Goal: Task Accomplishment & Management: Manage account settings

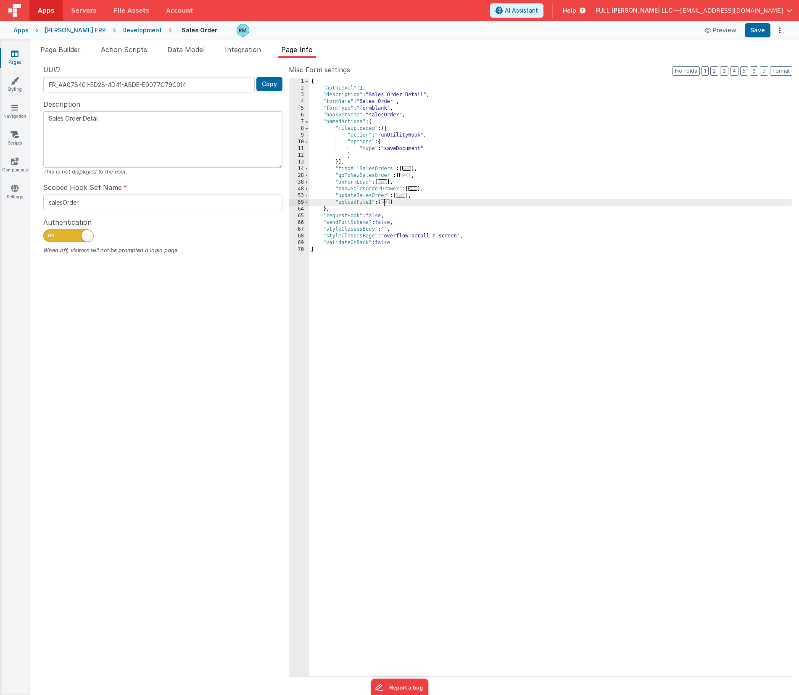
click at [389, 203] on span "..." at bounding box center [385, 202] width 9 height 5
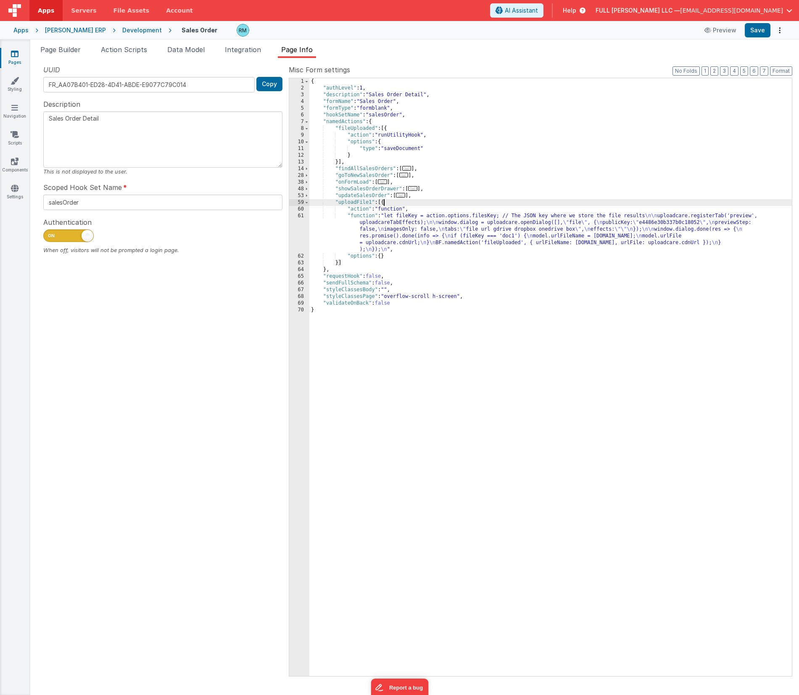
click at [361, 218] on div "{ "authLevel" : 1 , "description" : "Sales Order Detail" , "formName" : "Sales …" at bounding box center [550, 383] width 482 height 611
click at [300, 217] on div "61" at bounding box center [299, 233] width 20 height 40
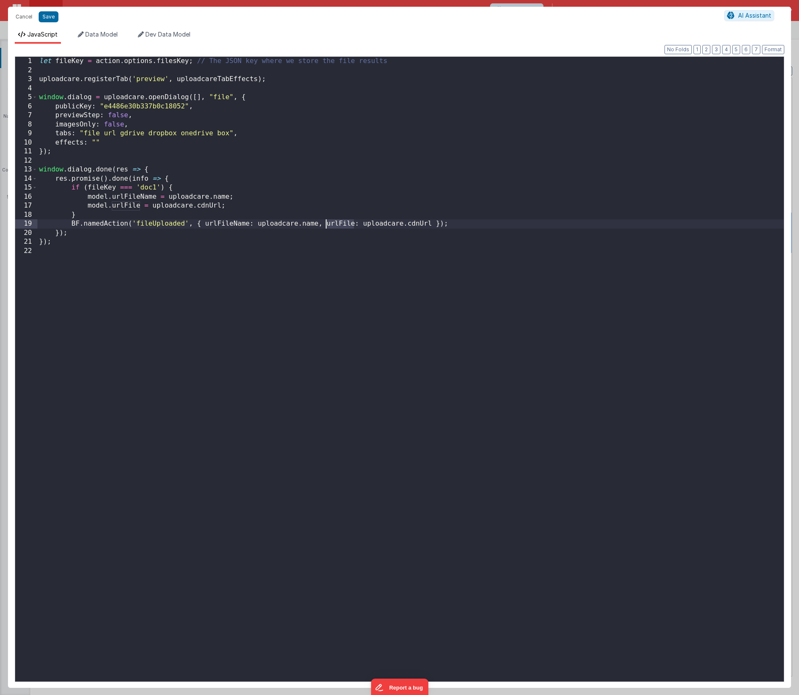
drag, startPoint x: 353, startPoint y: 224, endPoint x: 327, endPoint y: 224, distance: 26.5
click at [327, 224] on div "let fileKey = action . options . filesKey ; // The JSON key where we store the …" at bounding box center [410, 378] width 746 height 643
drag, startPoint x: 250, startPoint y: 224, endPoint x: 206, endPoint y: 224, distance: 44.1
click at [206, 224] on div "let fileKey = action . options . filesKey ; // The JSON key where we store the …" at bounding box center [410, 378] width 746 height 643
drag, startPoint x: 355, startPoint y: 224, endPoint x: 327, endPoint y: 224, distance: 27.3
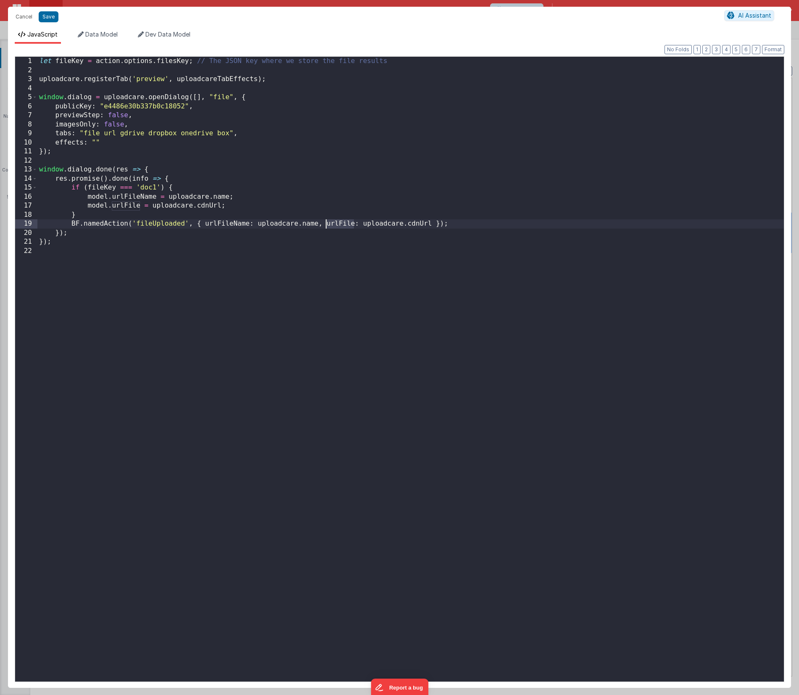
click at [327, 224] on div "let fileKey = action . options . filesKey ; // The JSON key where we store the …" at bounding box center [410, 378] width 746 height 643
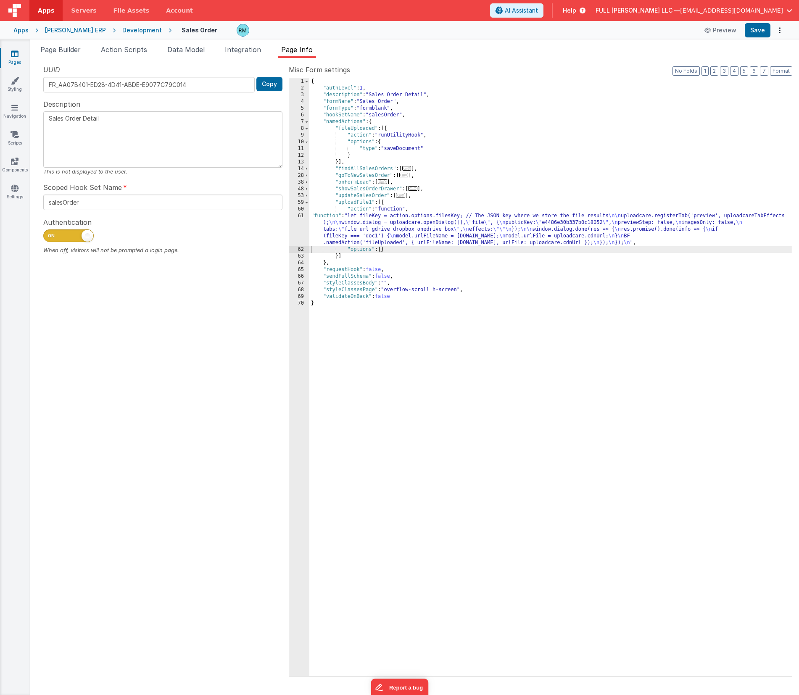
click at [321, 216] on div "{ "authLevel" : 1 , "description" : "Sales Order Detail" , "formName" : "Sales …" at bounding box center [550, 383] width 482 height 611
click at [300, 216] on div "61" at bounding box center [299, 230] width 20 height 34
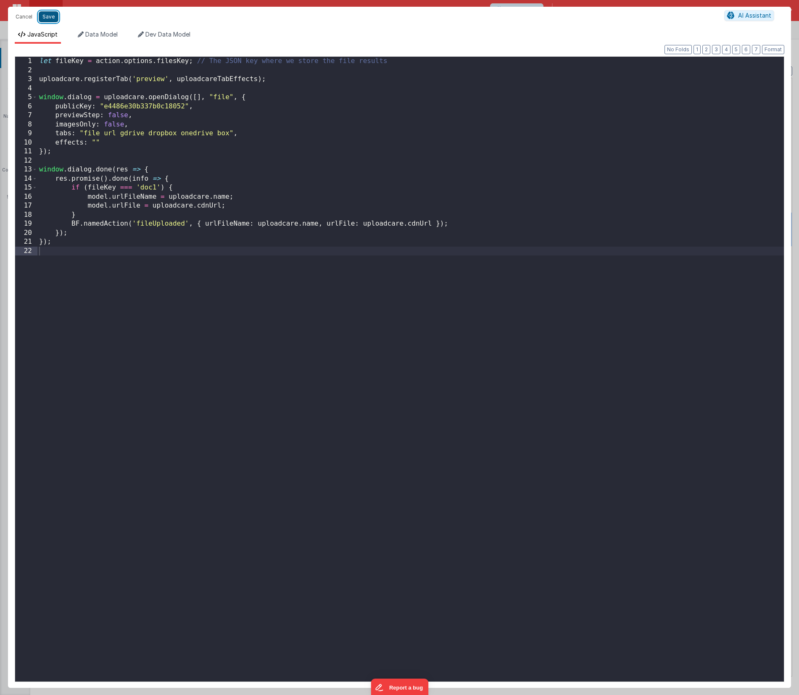
click at [52, 17] on button "Save" at bounding box center [49, 16] width 20 height 11
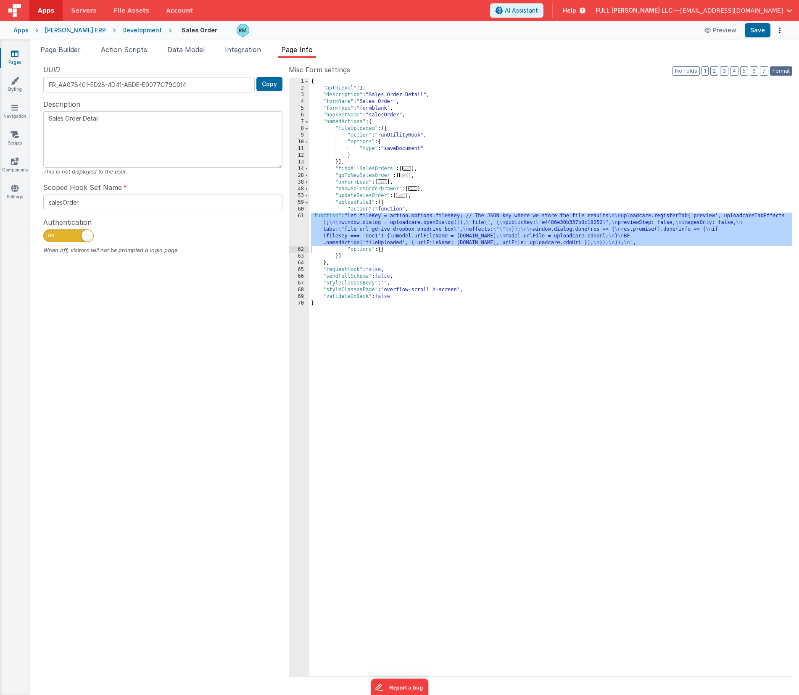
drag, startPoint x: 777, startPoint y: 73, endPoint x: 765, endPoint y: 44, distance: 30.9
click at [777, 73] on button "Format" at bounding box center [781, 70] width 22 height 9
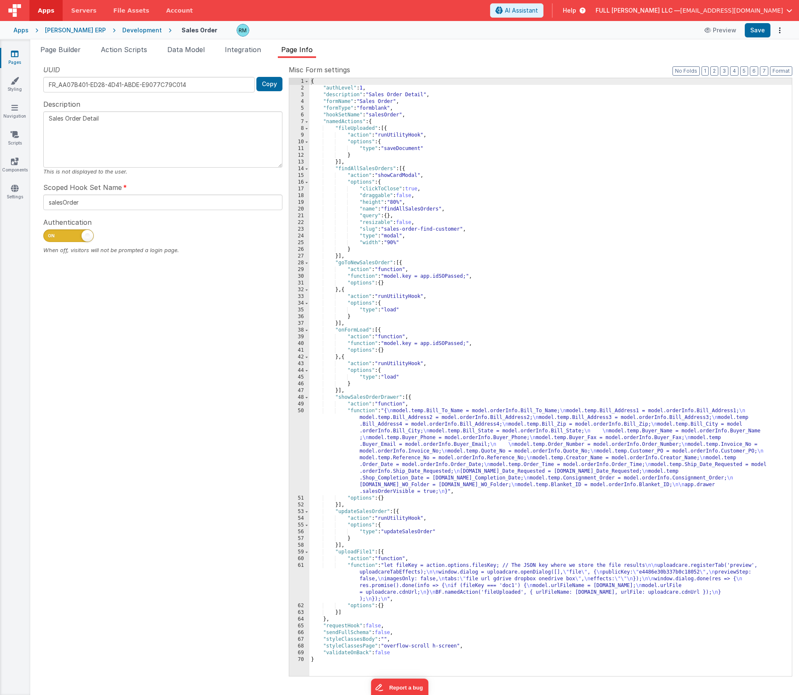
click at [762, 40] on div "Page Builder Action Scripts Data Model Integration Page Info Snippet Library Na…" at bounding box center [414, 368] width 769 height 656
click at [755, 34] on button "Save" at bounding box center [758, 30] width 26 height 14
click at [363, 566] on div "{ "authLevel" : 1 , "description" : "Sales Order Detail" , "formName" : "Sales …" at bounding box center [550, 383] width 482 height 611
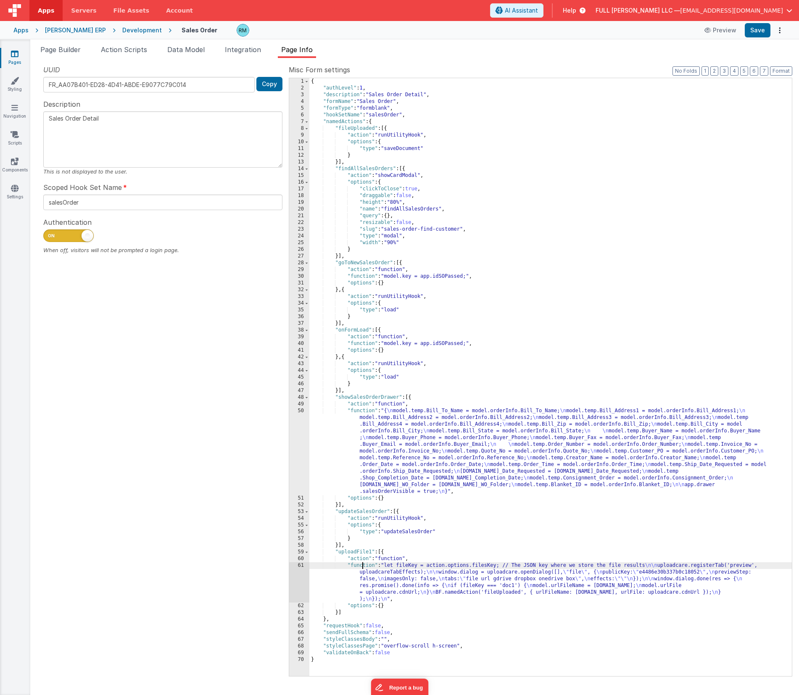
click at [301, 566] on div "61" at bounding box center [299, 582] width 20 height 40
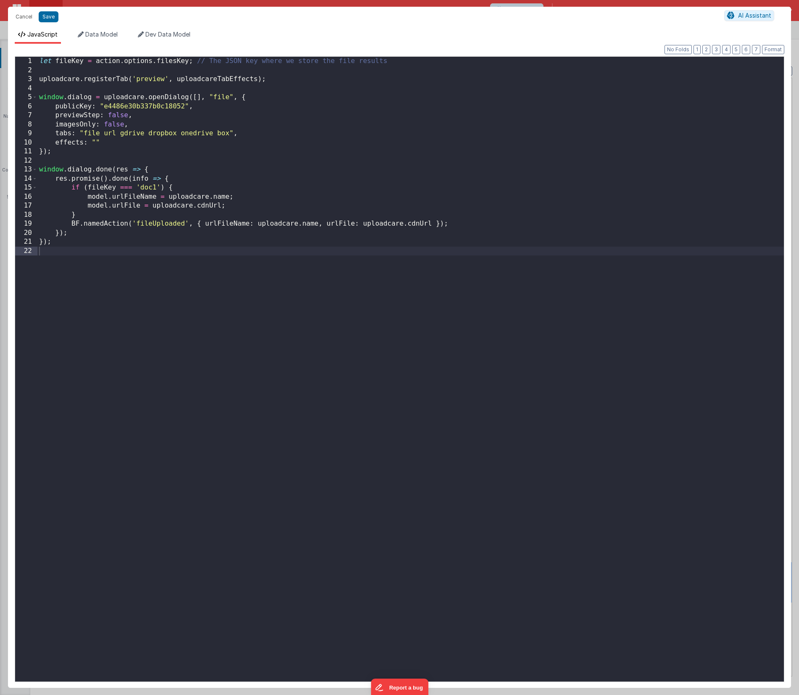
click at [129, 117] on div "let fileKey = action . options . filesKey ; // The JSON key where we store the …" at bounding box center [410, 378] width 746 height 643
click at [224, 184] on div "let fileKey = action . options . filesKey ; // The JSON key where we store the …" at bounding box center [410, 378] width 746 height 643
drag, startPoint x: 317, startPoint y: 225, endPoint x: 259, endPoint y: 225, distance: 58.0
click at [259, 225] on div "let fileKey = action . options . filesKey ; // The JSON key where we store the …" at bounding box center [410, 378] width 746 height 643
click at [284, 227] on div "let fileKey = action . options . filesKey ; // The JSON key where we store the …" at bounding box center [410, 378] width 746 height 643
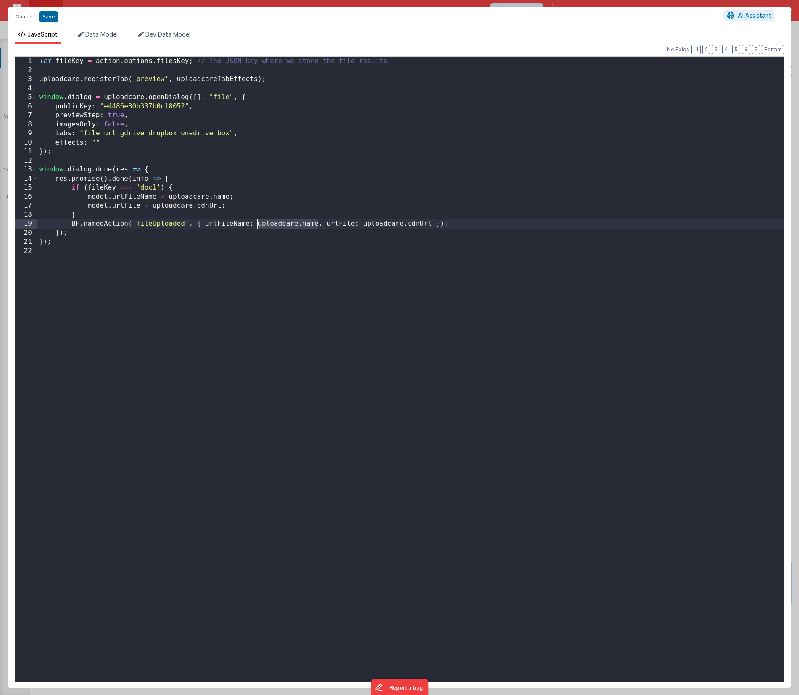
drag, startPoint x: 318, startPoint y: 224, endPoint x: 258, endPoint y: 222, distance: 59.7
click at [258, 222] on div "let fileKey = action . options . filesKey ; // The JSON key where we store the …" at bounding box center [410, 378] width 746 height 643
click at [29, 16] on button "Cancel" at bounding box center [23, 17] width 25 height 12
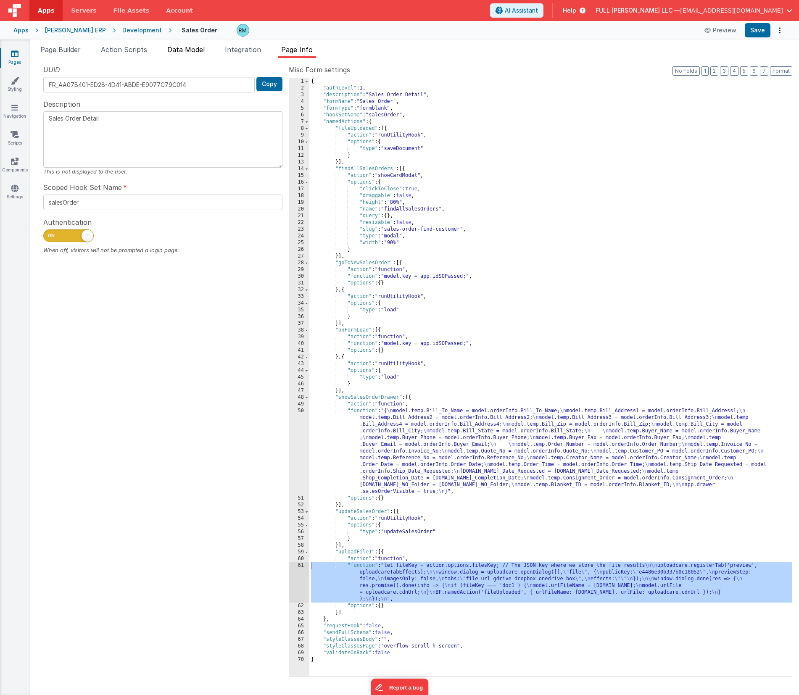
click at [180, 52] on span "Data Model" at bounding box center [185, 49] width 37 height 8
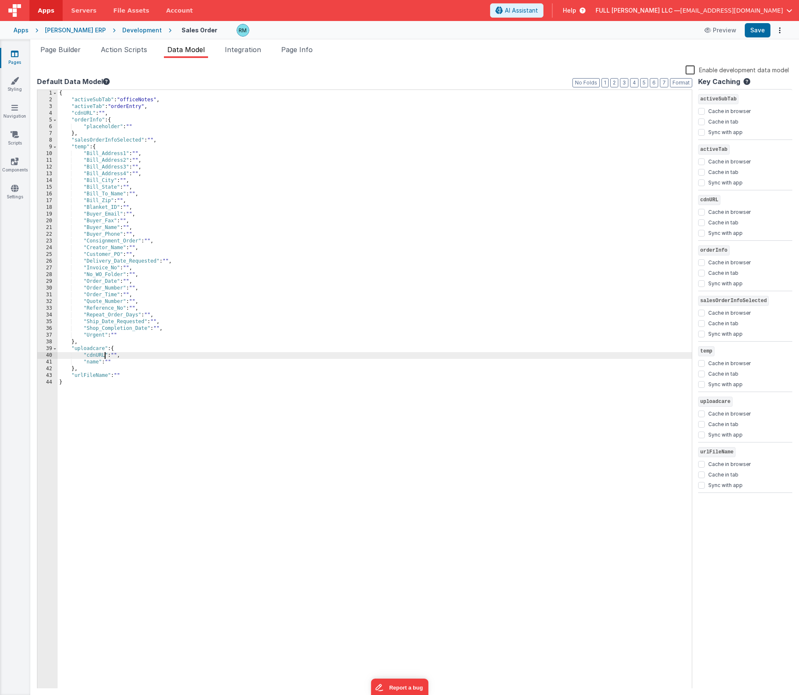
click at [104, 355] on div "{ "activeSubTab" : "officeNotes" , "activeTab" : "orderEntry" , "cdnURL" : "" ,…" at bounding box center [375, 396] width 634 height 612
click at [757, 32] on button "Save" at bounding box center [758, 30] width 26 height 14
click at [760, 32] on button "Save" at bounding box center [758, 30] width 26 height 14
click at [18, 59] on link "Pages" at bounding box center [15, 58] width 30 height 17
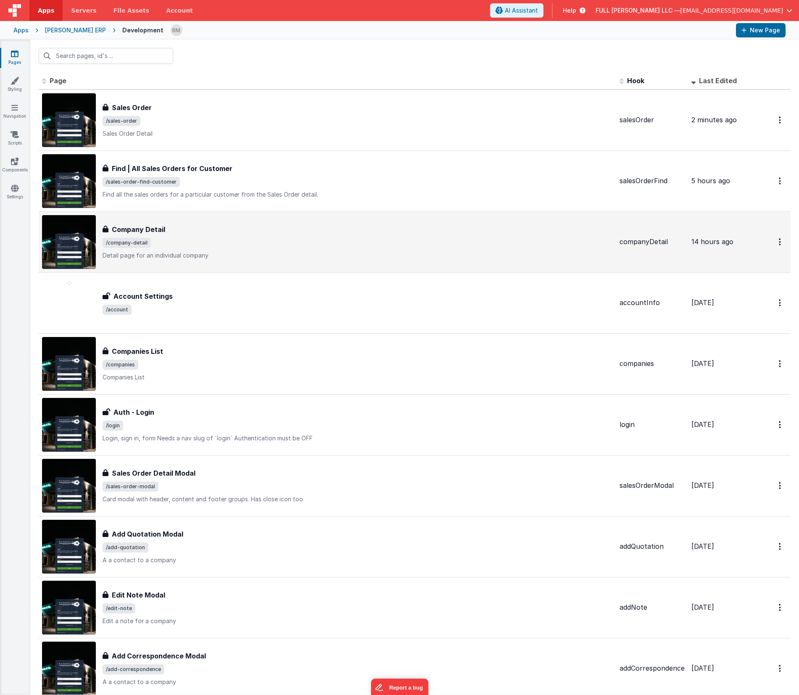
click at [212, 235] on div "Company Detail Company Detail /company-detail Detail page for an individual com…" at bounding box center [358, 241] width 510 height 35
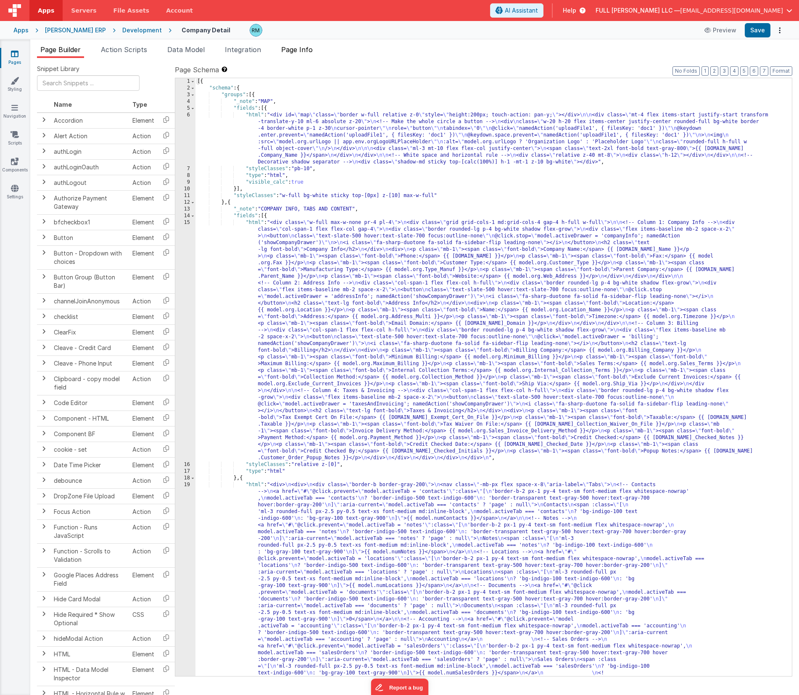
click at [299, 53] on li "Page Info" at bounding box center [297, 51] width 38 height 13
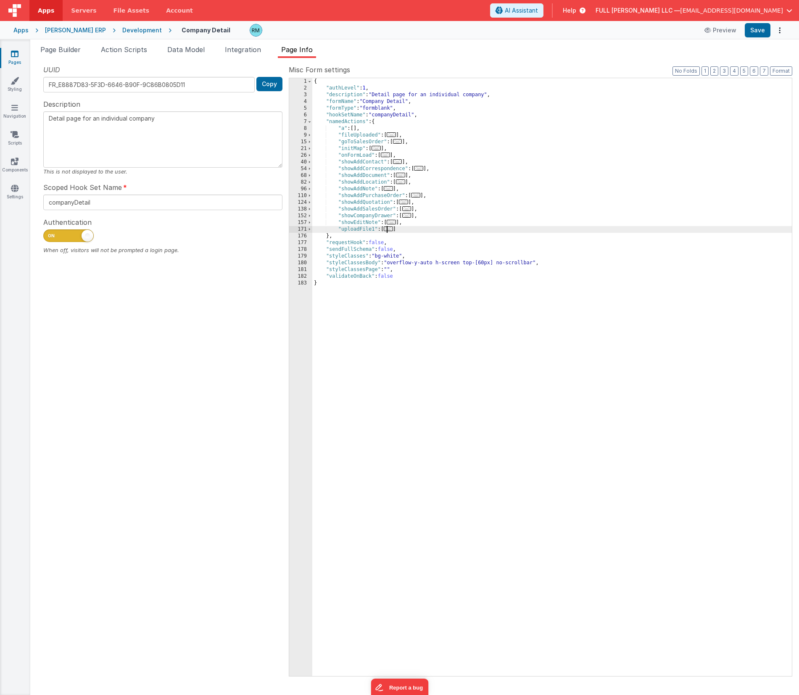
click at [392, 230] on span "..." at bounding box center [388, 229] width 9 height 5
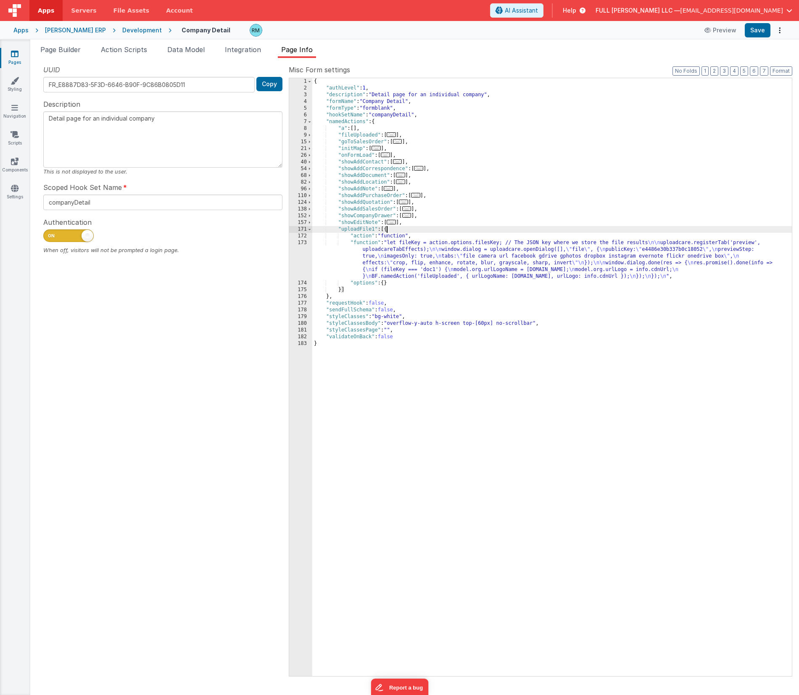
click at [364, 243] on div "{ "authLevel" : 1 , "description" : "Detail page for an individual company" , "…" at bounding box center [551, 383] width 479 height 611
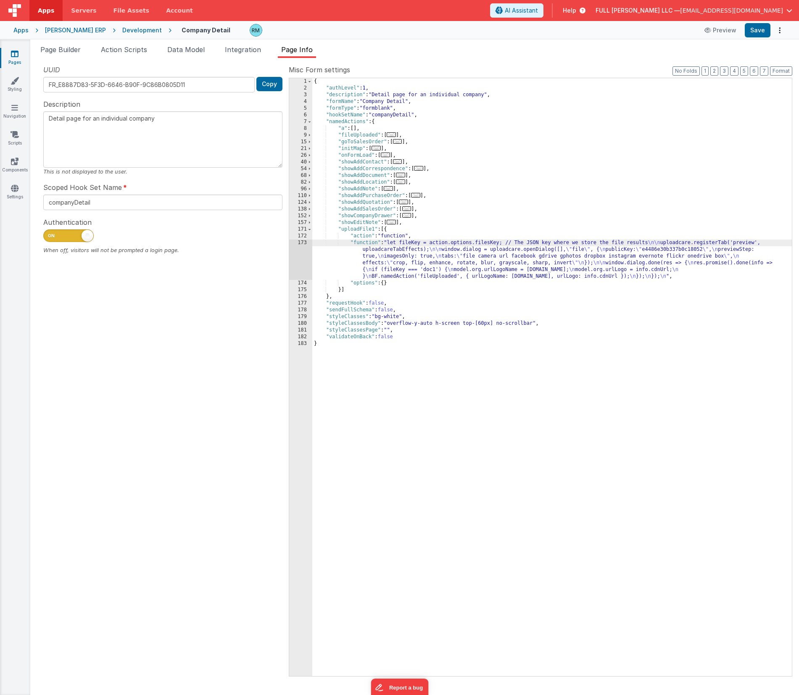
click at [302, 242] on div "173" at bounding box center [300, 260] width 23 height 40
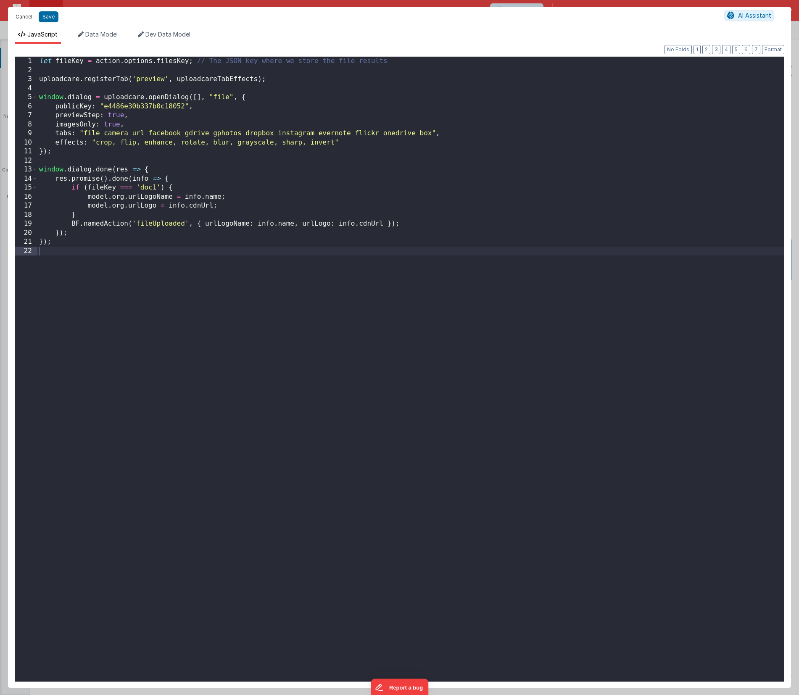
click at [26, 16] on button "Cancel" at bounding box center [23, 17] width 25 height 12
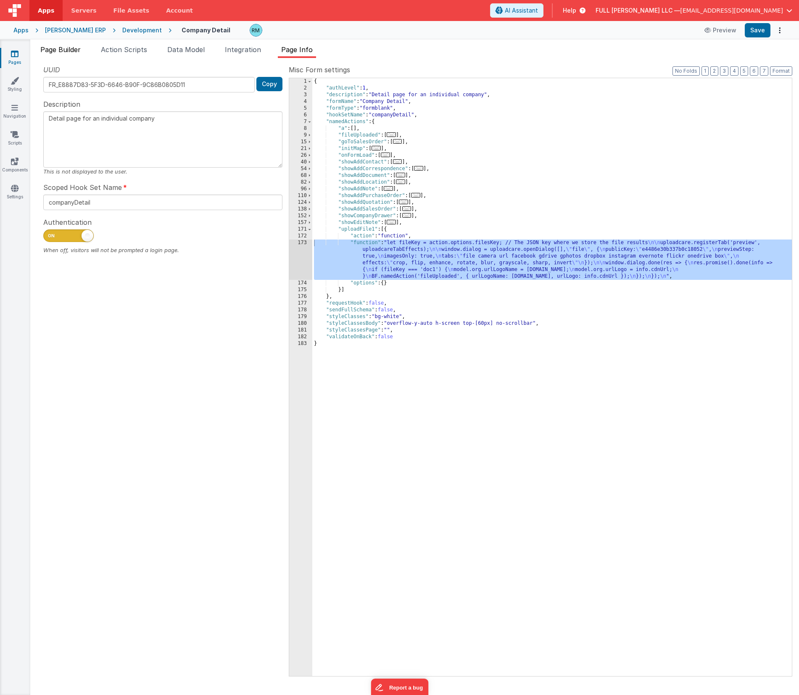
click at [76, 52] on span "Page Builder" at bounding box center [60, 49] width 40 height 8
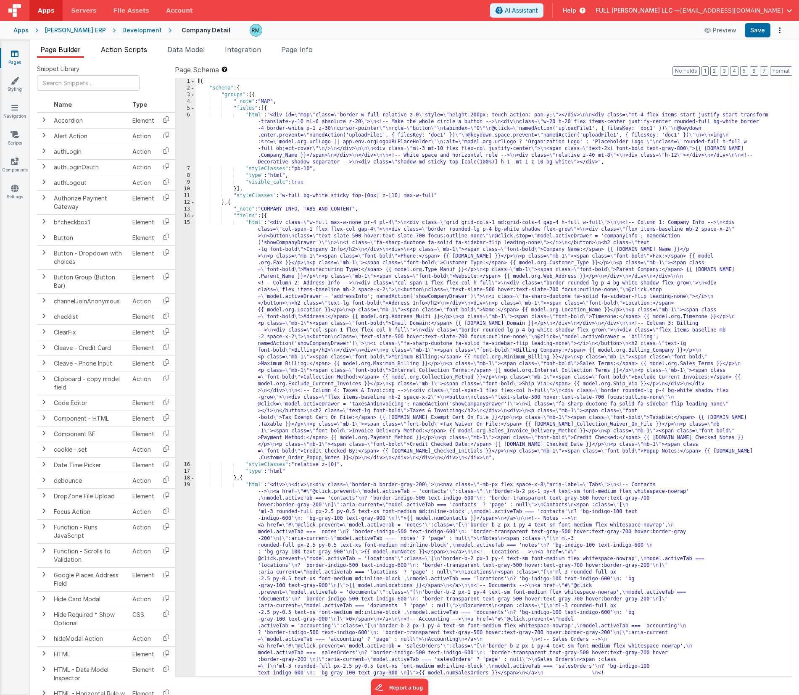
click at [124, 48] on span "Action Scripts" at bounding box center [124, 49] width 46 height 8
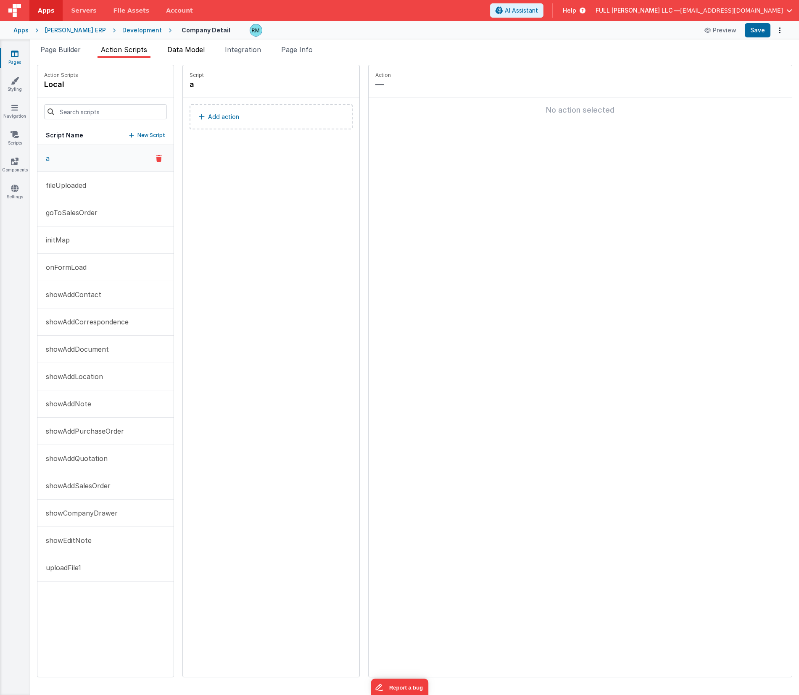
click at [182, 49] on span "Data Model" at bounding box center [185, 49] width 37 height 8
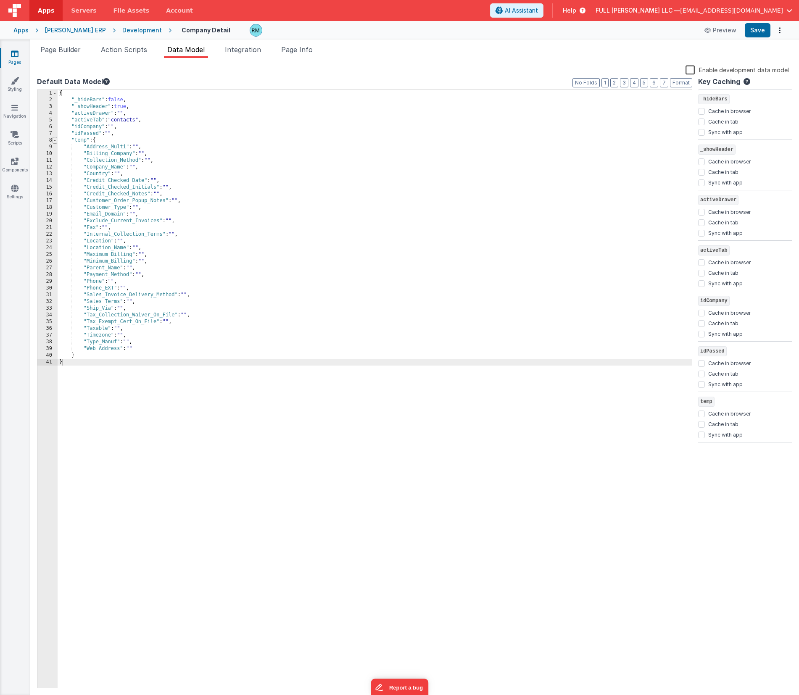
click at [56, 142] on span at bounding box center [55, 140] width 5 height 7
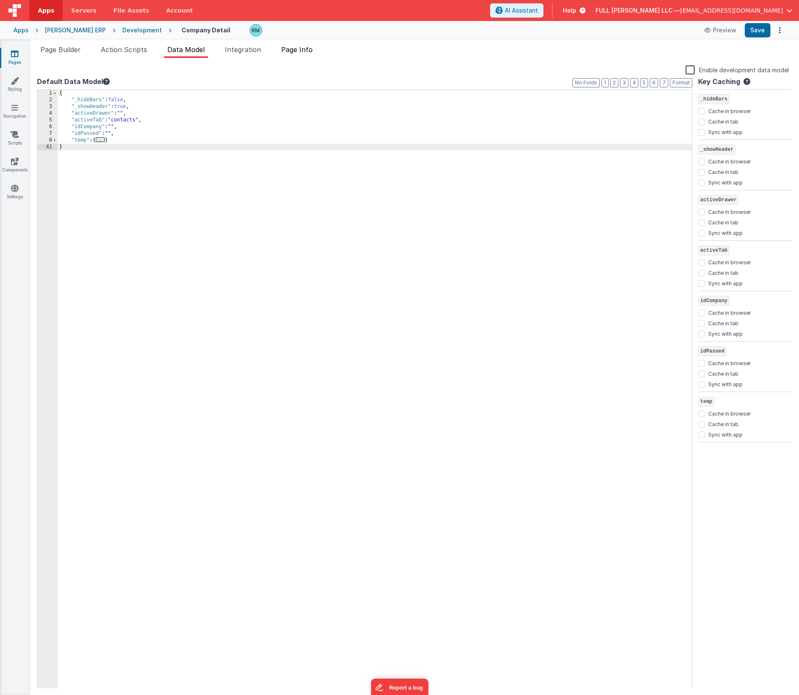
click at [304, 52] on span "Page Info" at bounding box center [297, 49] width 32 height 8
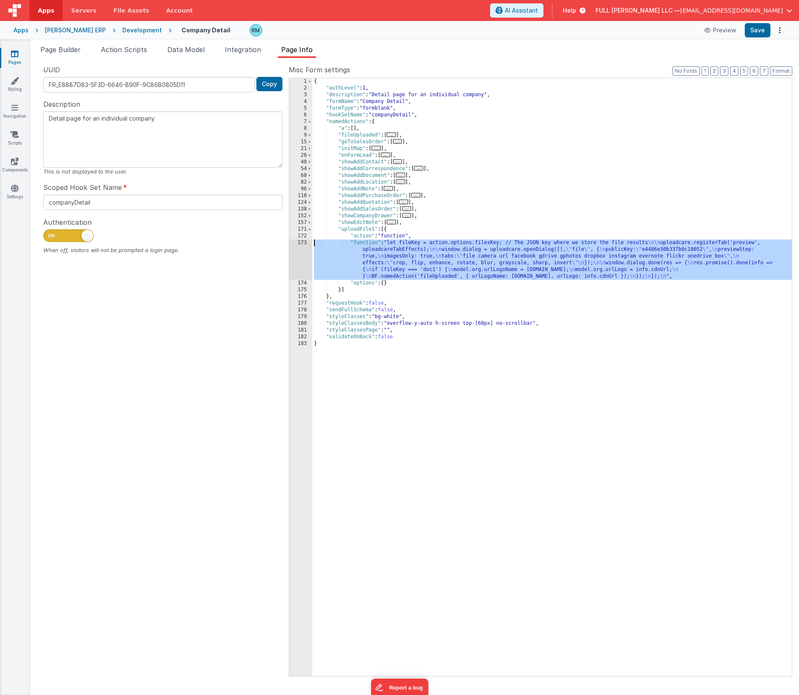
click at [364, 243] on div "{ "authLevel" : 1 , "description" : "Detail page for an individual company" , "…" at bounding box center [551, 383] width 479 height 611
click at [304, 242] on div "173" at bounding box center [300, 260] width 23 height 40
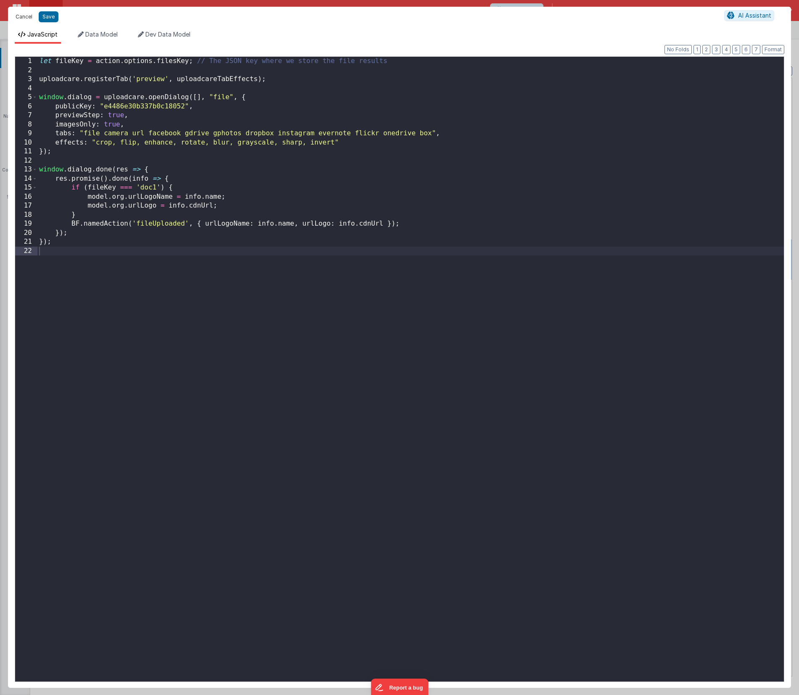
click at [22, 17] on button "Cancel" at bounding box center [23, 17] width 25 height 12
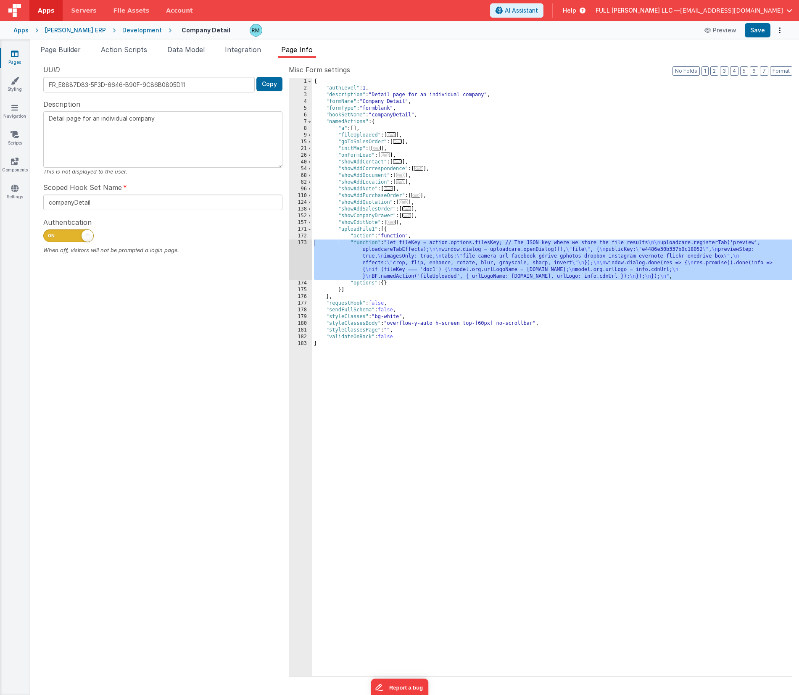
click at [17, 58] on link "Pages" at bounding box center [15, 58] width 30 height 17
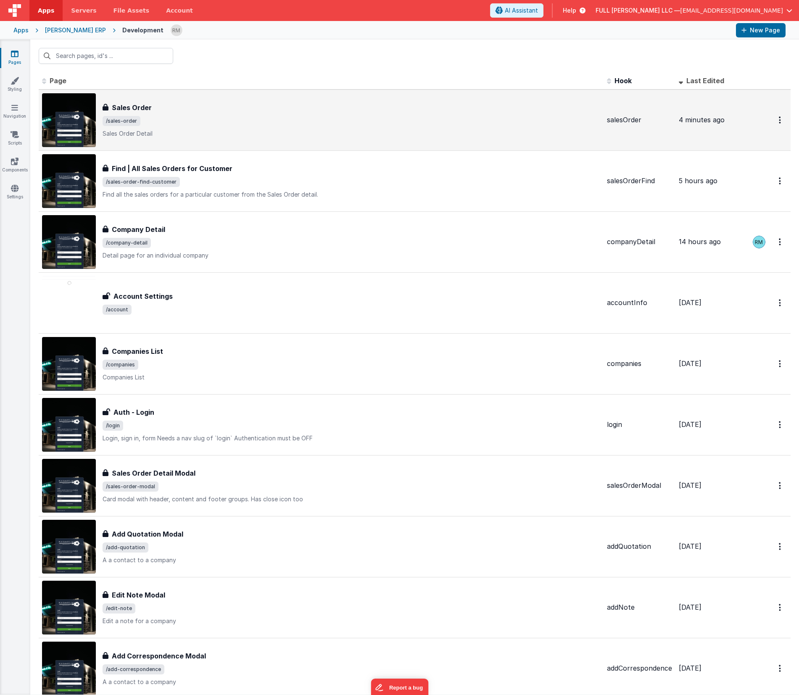
click at [183, 135] on p "Sales Order Detail" at bounding box center [352, 133] width 498 height 8
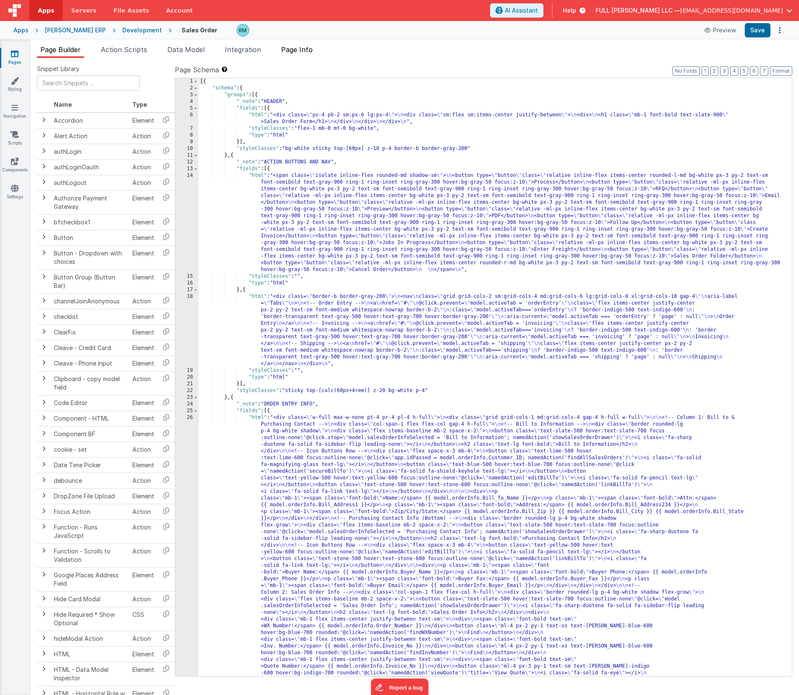
click at [304, 54] on li "Page Info" at bounding box center [297, 51] width 38 height 13
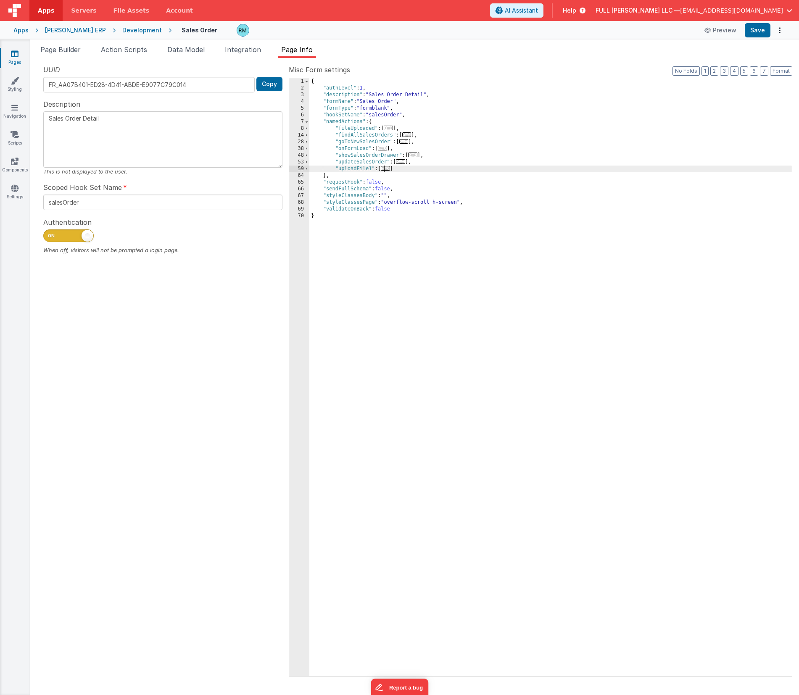
click at [386, 170] on span "..." at bounding box center [385, 168] width 9 height 5
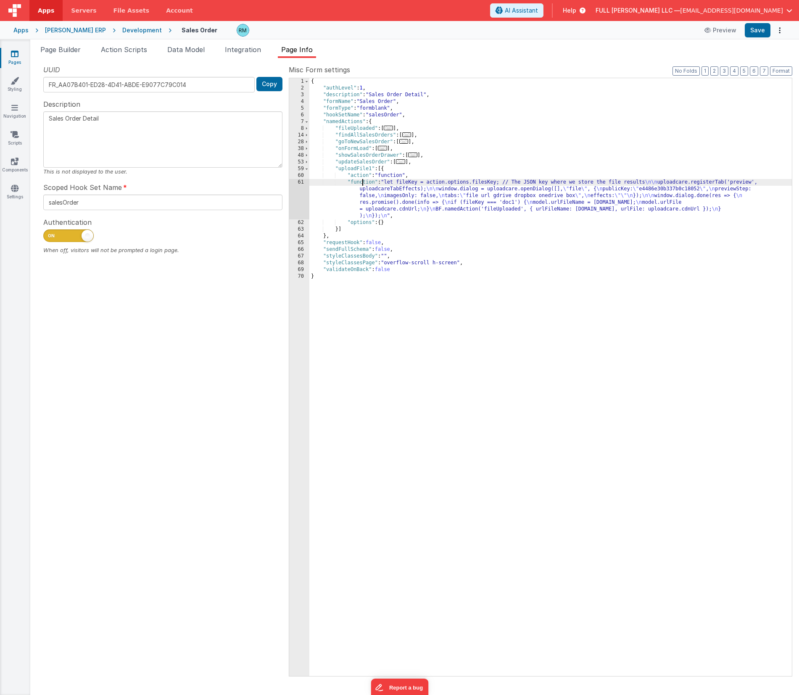
click at [364, 184] on div "{ "authLevel" : 1 , "description" : "Sales Order Detail" , "formName" : "Sales …" at bounding box center [550, 383] width 482 height 611
click at [302, 181] on div "61" at bounding box center [299, 199] width 20 height 40
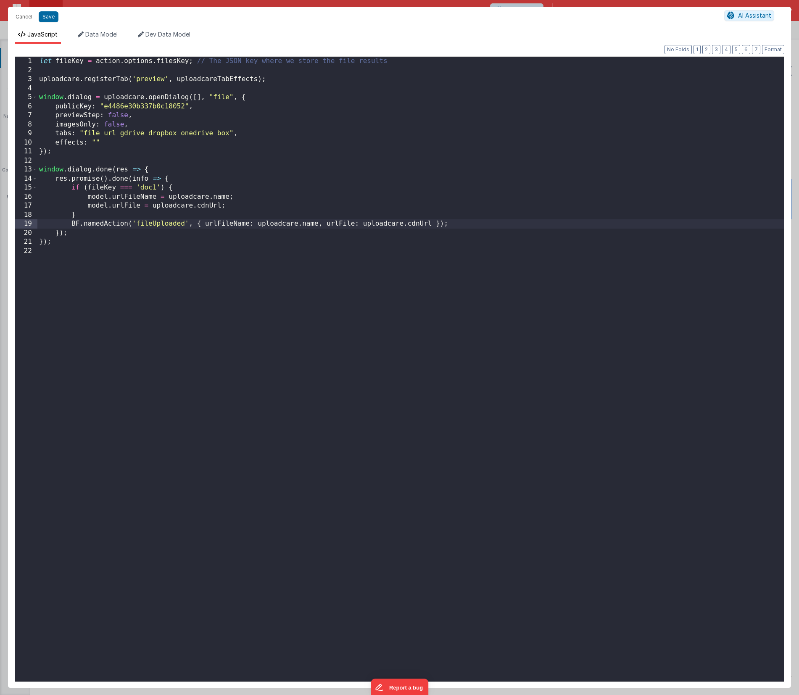
click at [299, 225] on div "let fileKey = action . options . filesKey ; // The JSON key where we store the …" at bounding box center [410, 378] width 746 height 643
drag, startPoint x: 209, startPoint y: 197, endPoint x: 170, endPoint y: 198, distance: 39.5
click at [170, 198] on div "let fileKey = action . options . filesKey ; // The JSON key where we store the …" at bounding box center [410, 378] width 746 height 643
drag, startPoint x: 192, startPoint y: 208, endPoint x: 153, endPoint y: 206, distance: 39.1
click at [153, 206] on div "let fileKey = action . options . filesKey ; // The JSON key where we store the …" at bounding box center [410, 378] width 746 height 643
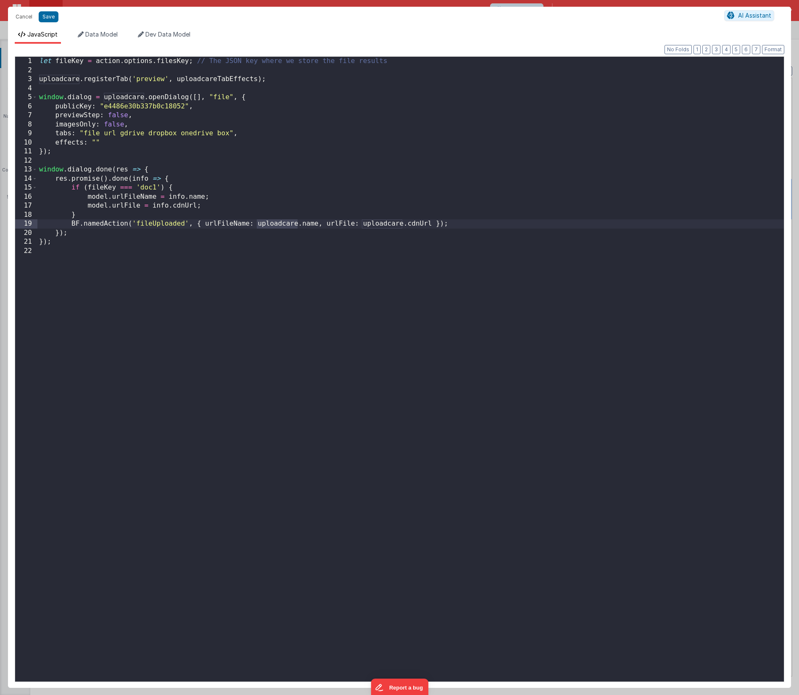
drag, startPoint x: 298, startPoint y: 224, endPoint x: 257, endPoint y: 224, distance: 40.8
click at [257, 224] on div "let fileKey = action . options . filesKey ; // The JSON key where we store the …" at bounding box center [410, 378] width 746 height 643
drag, startPoint x: 379, startPoint y: 225, endPoint x: 339, endPoint y: 224, distance: 39.5
click at [339, 224] on div "let fileKey = action . options . filesKey ; // The JSON key where we store the …" at bounding box center [410, 378] width 746 height 643
click at [48, 20] on button "Save" at bounding box center [49, 16] width 20 height 11
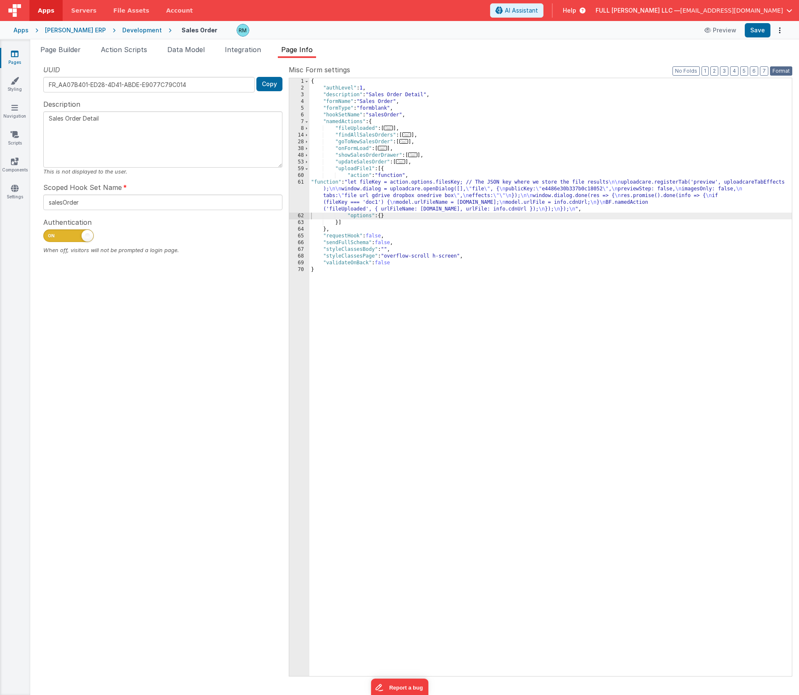
drag, startPoint x: 780, startPoint y: 69, endPoint x: 776, endPoint y: 53, distance: 16.4
click at [779, 69] on button "Format" at bounding box center [781, 70] width 22 height 9
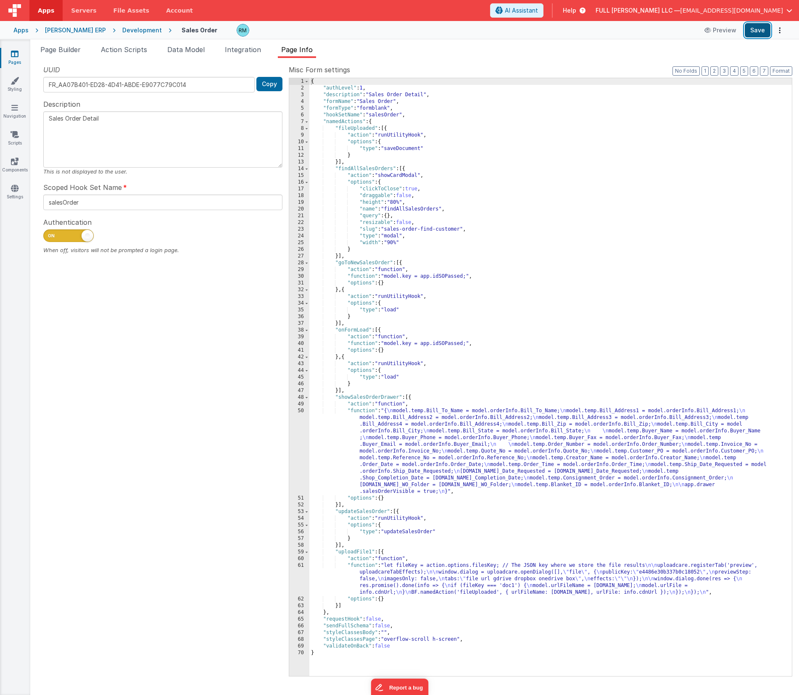
drag, startPoint x: 758, startPoint y: 34, endPoint x: 741, endPoint y: 31, distance: 17.1
click at [758, 34] on button "Save" at bounding box center [758, 30] width 26 height 14
click at [184, 51] on span "Data Model" at bounding box center [185, 49] width 37 height 8
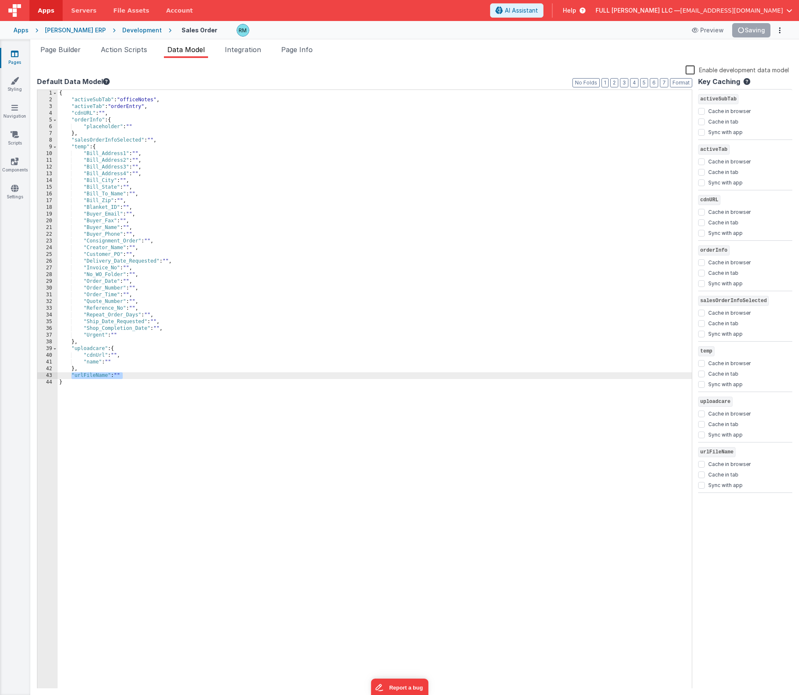
drag, startPoint x: 130, startPoint y: 377, endPoint x: 72, endPoint y: 377, distance: 58.0
click at [72, 377] on div "{ "activeSubTab" : "officeNotes" , "activeTab" : "orderEntry" , "cdnURL" : "" ,…" at bounding box center [375, 396] width 634 height 612
click at [134, 377] on div "{ "activeSubTab" : "officeNotes" , "activeTab" : "orderEntry" , "cdnURL" : "" ,…" at bounding box center [375, 396] width 634 height 612
click at [133, 374] on div "{ "activeSubTab" : "officeNotes" , "activeTab" : "orderEntry" , "cdnURL" : "" ,…" at bounding box center [375, 396] width 634 height 612
click at [76, 382] on div "{ "activeSubTab" : "officeNotes" , "activeTab" : "orderEntry" , "cdnURL" : "" ,…" at bounding box center [375, 396] width 634 height 612
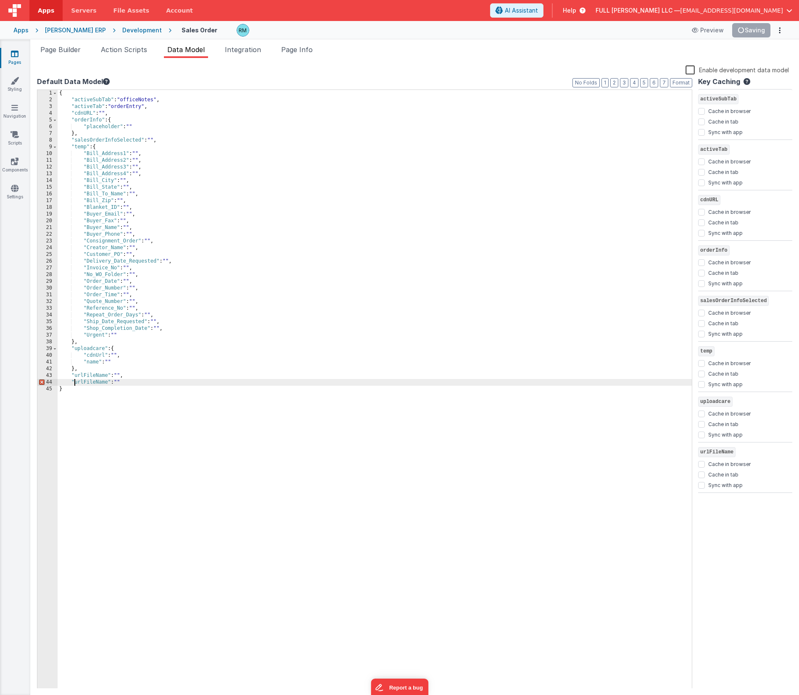
click at [108, 383] on div "{ "activeSubTab" : "officeNotes" , "activeTab" : "orderEntry" , "cdnURL" : "" ,…" at bounding box center [375, 396] width 634 height 612
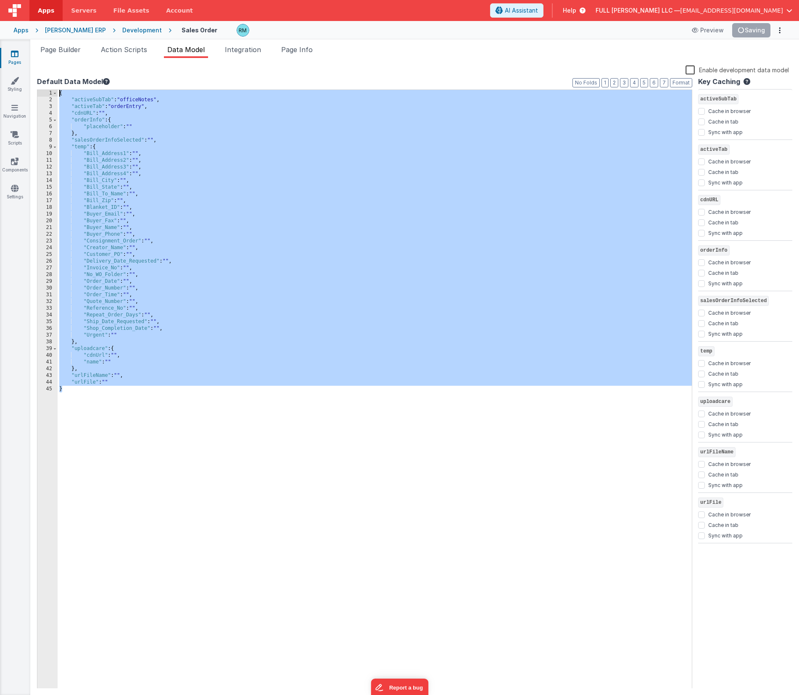
drag, startPoint x: 107, startPoint y: 396, endPoint x: 73, endPoint y: 77, distance: 320.8
click at [78, 68] on div "Enable development data model Default Data Model Format 7 6 5 4 3 2 1 No Folds …" at bounding box center [414, 377] width 755 height 624
click at [12, 54] on icon at bounding box center [15, 54] width 8 height 8
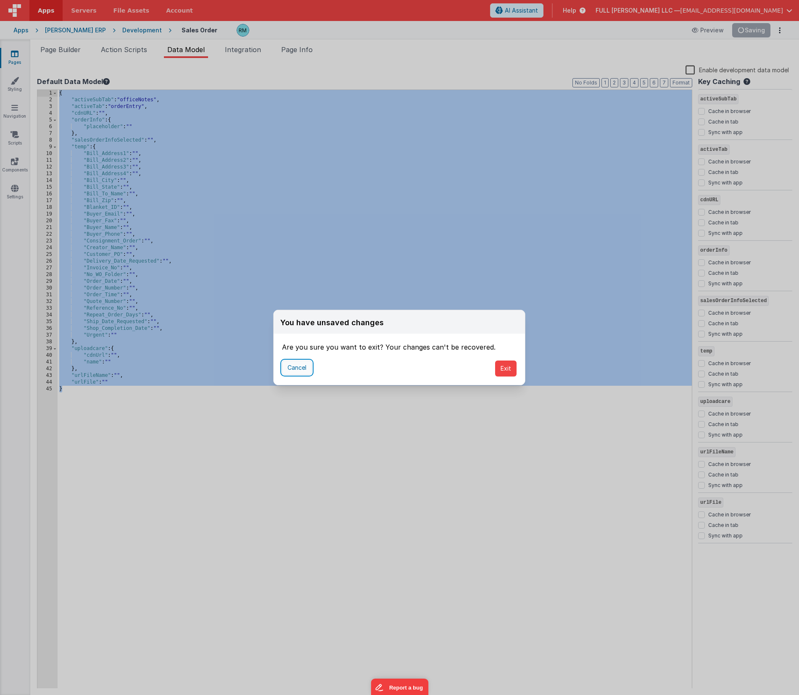
click at [298, 369] on button "Cancel" at bounding box center [297, 368] width 30 height 14
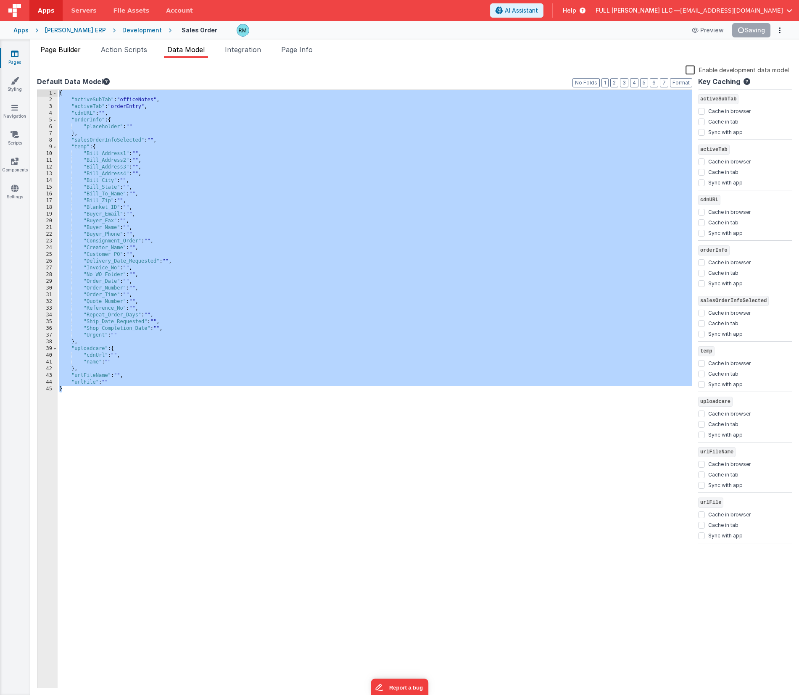
click at [63, 49] on span "Page Builder" at bounding box center [60, 49] width 40 height 8
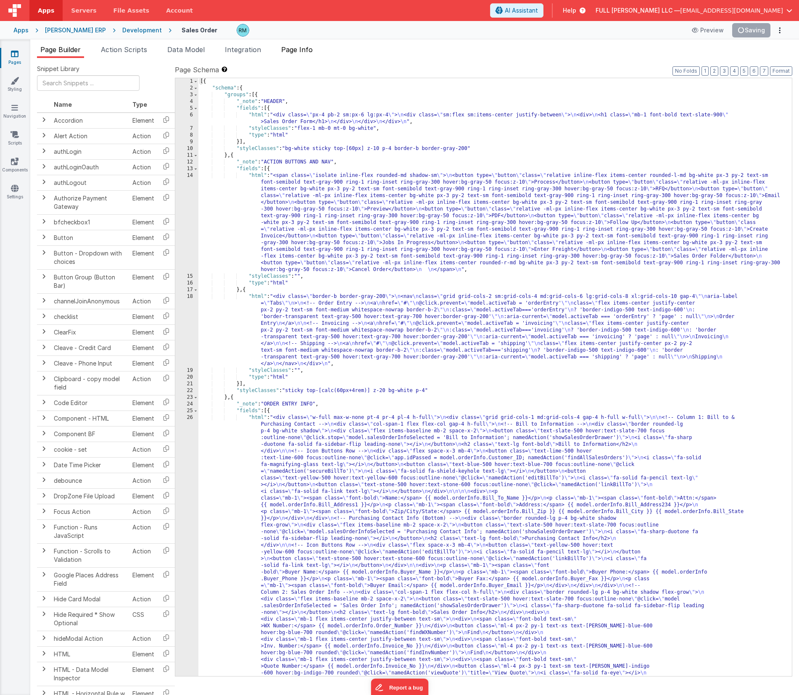
click at [308, 52] on span "Page Info" at bounding box center [297, 49] width 32 height 8
click at [307, 48] on span "Page Info" at bounding box center [297, 49] width 32 height 8
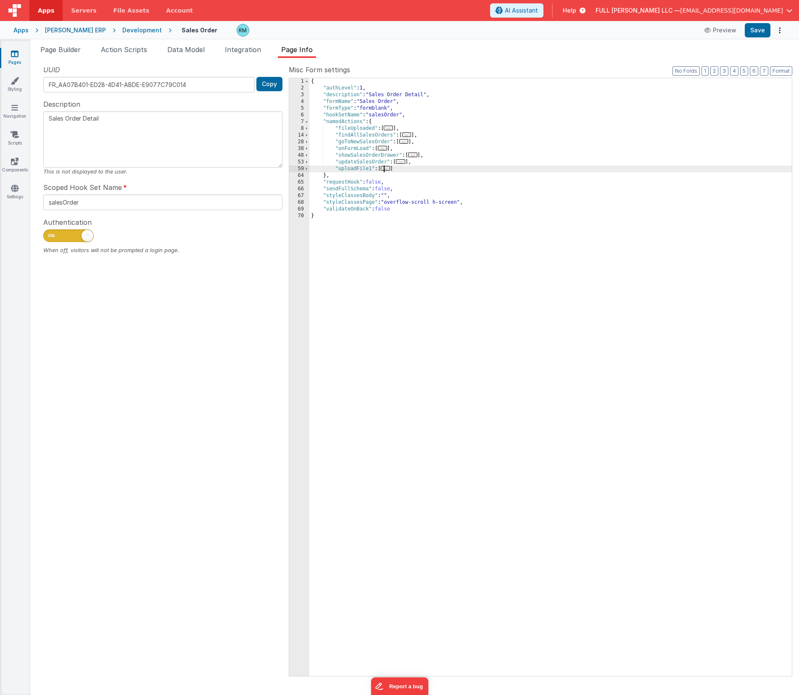
click at [389, 169] on span "..." at bounding box center [385, 168] width 9 height 5
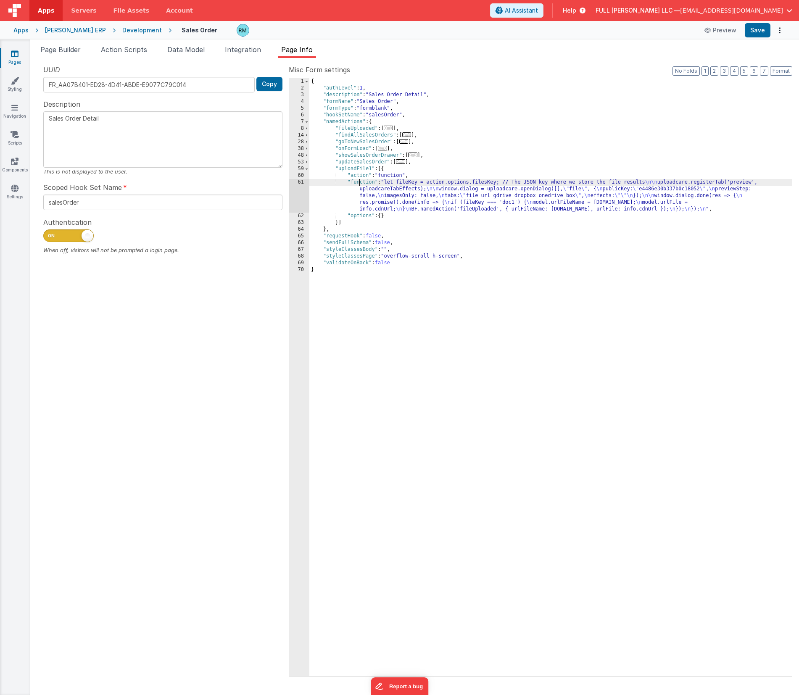
click at [361, 182] on div "{ "authLevel" : 1 , "description" : "Sales Order Detail" , "formName" : "Sales …" at bounding box center [550, 383] width 482 height 611
click at [295, 179] on div "61" at bounding box center [299, 196] width 20 height 34
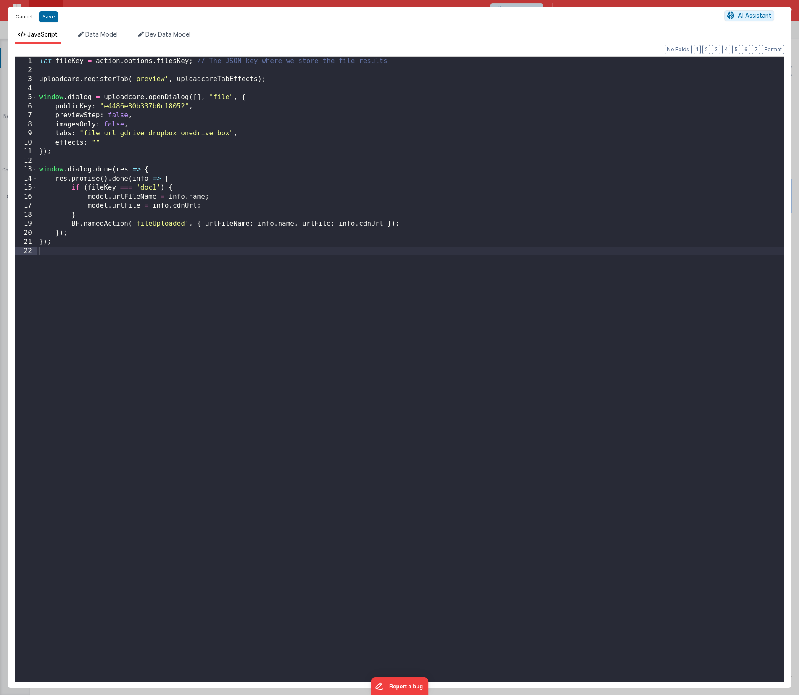
click at [28, 21] on button "Cancel" at bounding box center [23, 17] width 25 height 12
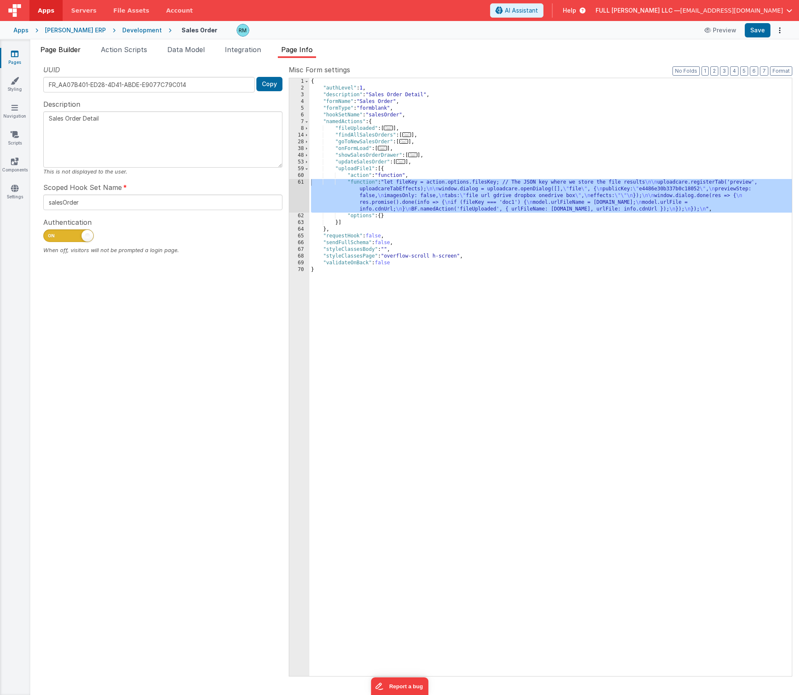
click at [62, 50] on span "Page Builder" at bounding box center [60, 49] width 40 height 8
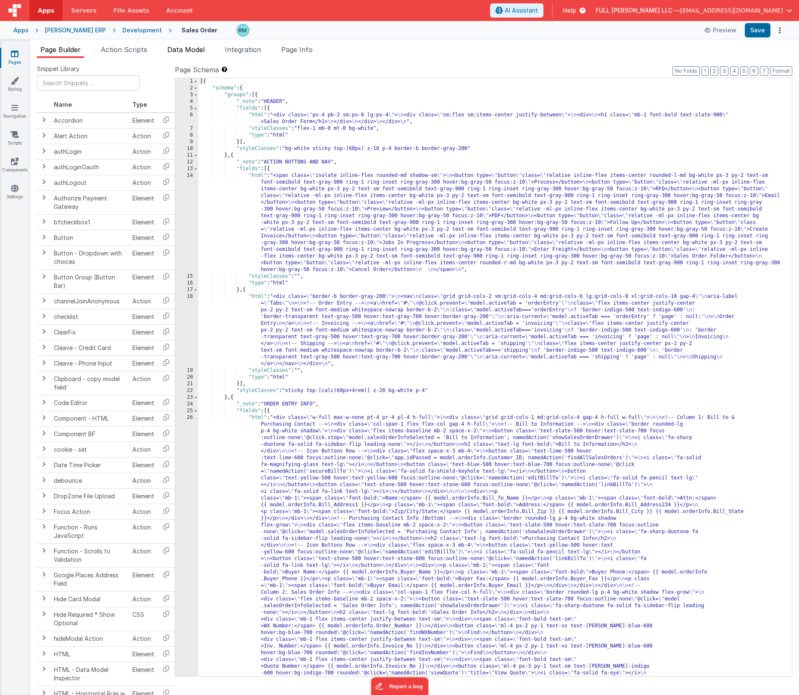
click at [180, 53] on span "Data Model" at bounding box center [185, 49] width 37 height 8
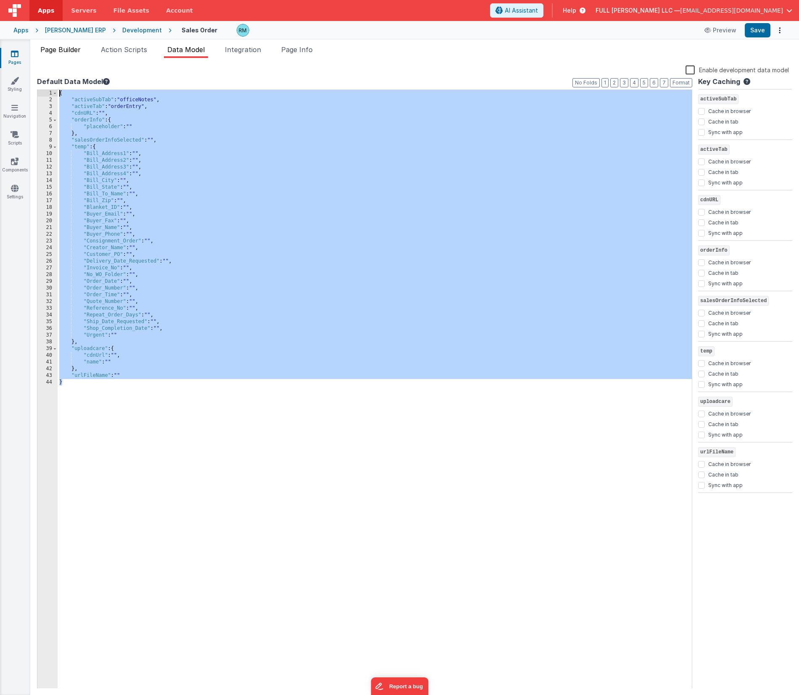
drag, startPoint x: 68, startPoint y: 374, endPoint x: 71, endPoint y: 54, distance: 319.8
click at [71, 54] on div "Page Builder Action Scripts Data Model Integration Page Info Snippet Library Na…" at bounding box center [414, 370] width 769 height 651
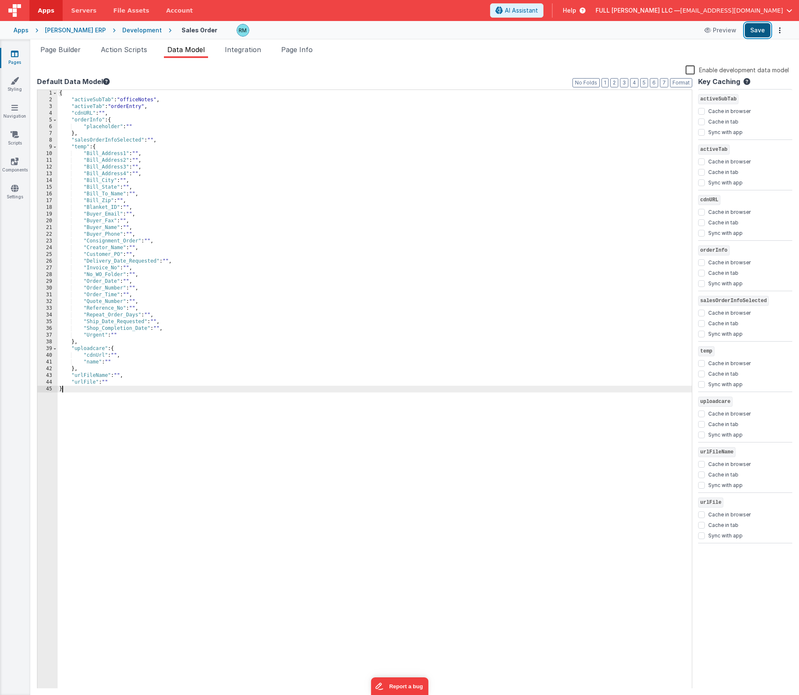
click at [757, 32] on button "Save" at bounding box center [758, 30] width 26 height 14
drag, startPoint x: 108, startPoint y: 375, endPoint x: 75, endPoint y: 375, distance: 32.4
click at [75, 375] on div "{ "activeSubTab" : "officeNotes" , "activeTab" : "orderEntry" , "cdnURL" : "" ,…" at bounding box center [375, 396] width 634 height 612
click at [79, 49] on span "Page Builder" at bounding box center [60, 49] width 40 height 8
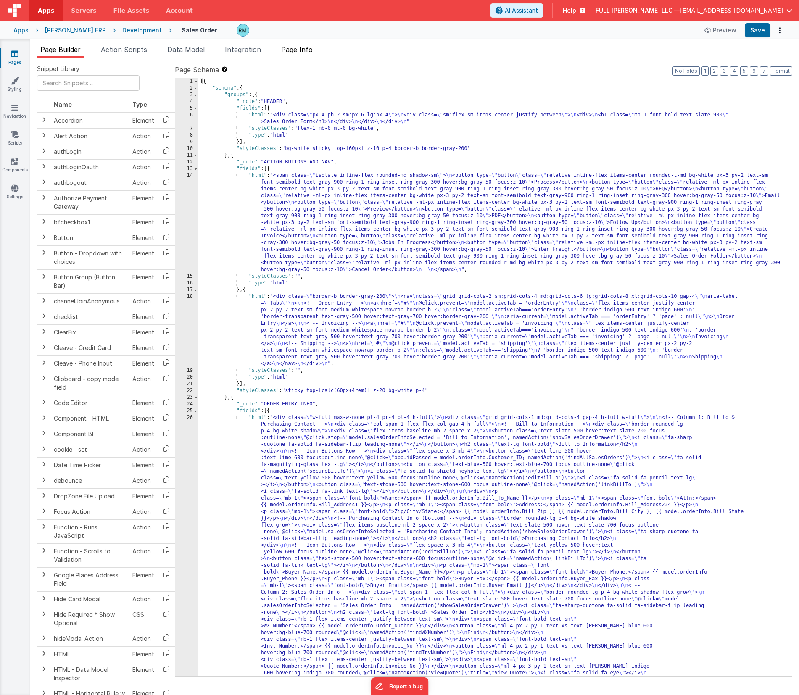
click at [289, 53] on span "Page Info" at bounding box center [297, 49] width 32 height 8
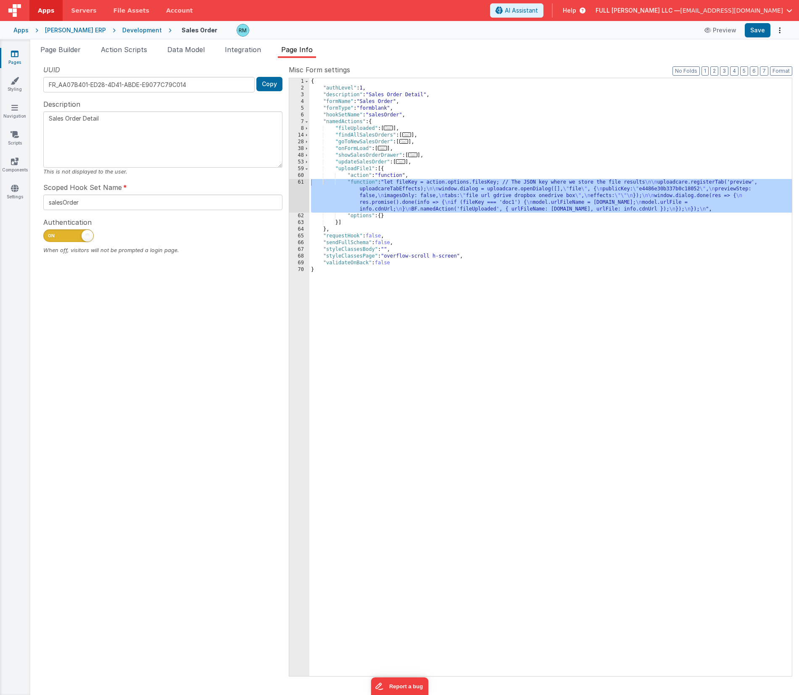
click at [357, 182] on div "{ "authLevel" : 1 , "description" : "Sales Order Detail" , "formName" : "Sales …" at bounding box center [550, 383] width 482 height 611
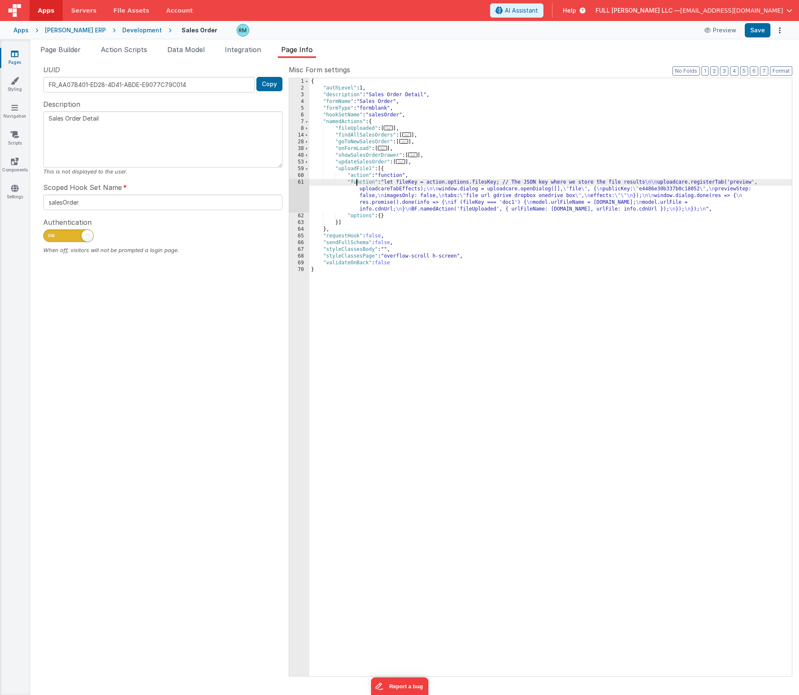
click at [301, 181] on div "61" at bounding box center [299, 196] width 20 height 34
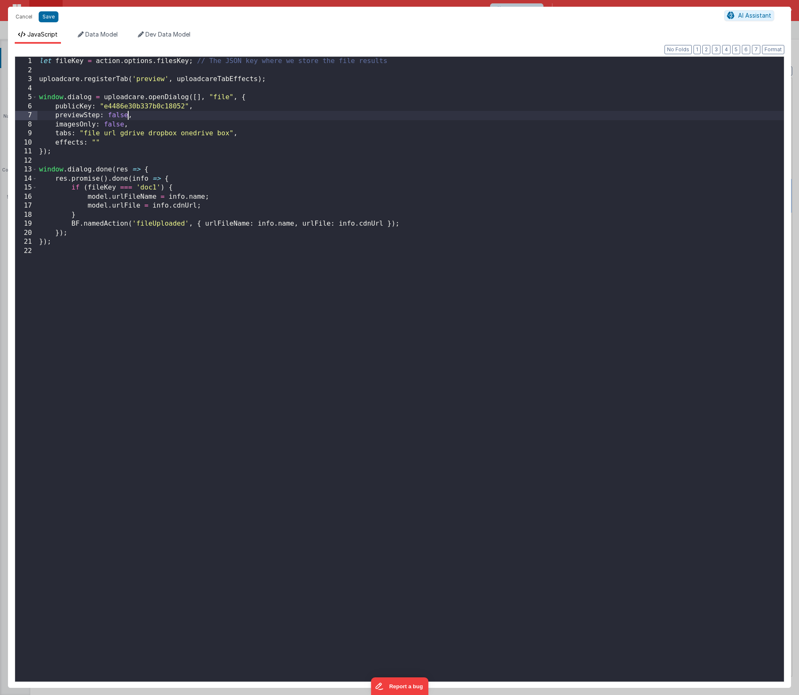
click at [127, 115] on div "let fileKey = action . options . filesKey ; // The JSON key where we store the …" at bounding box center [410, 378] width 746 height 643
click at [47, 18] on button "Save" at bounding box center [49, 16] width 20 height 11
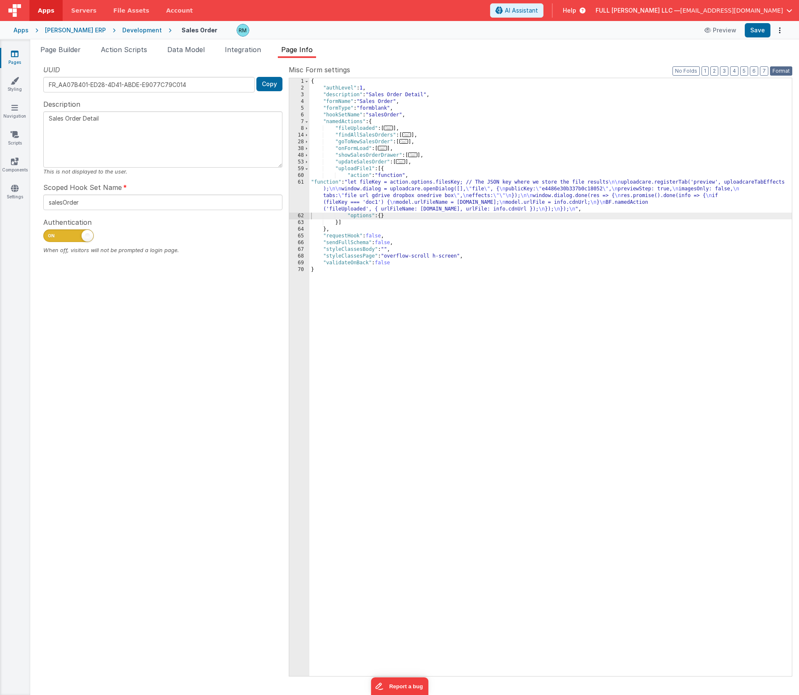
drag, startPoint x: 777, startPoint y: 70, endPoint x: 772, endPoint y: 54, distance: 17.0
click at [777, 70] on button "Format" at bounding box center [781, 70] width 22 height 9
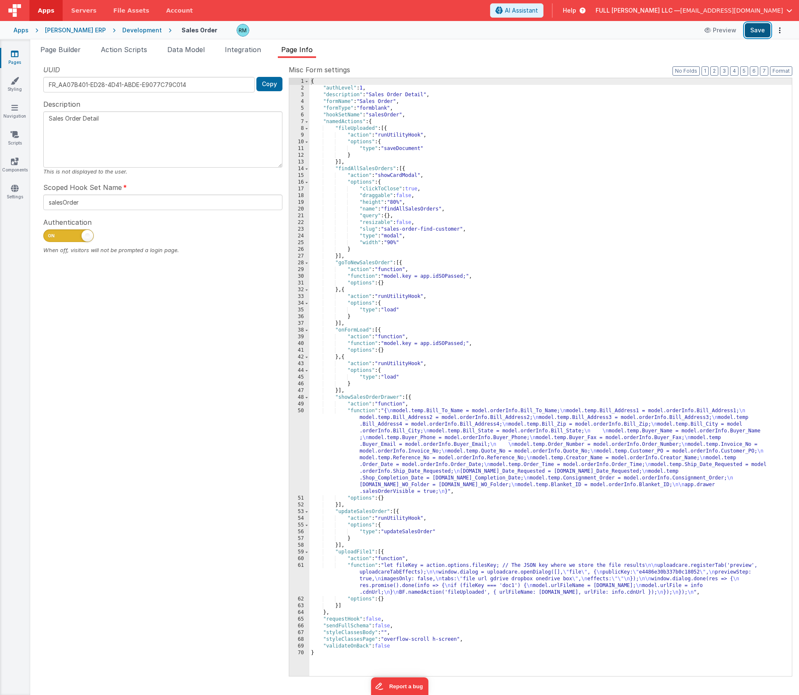
click at [759, 32] on button "Save" at bounding box center [758, 30] width 26 height 14
click at [69, 55] on li "Page Builder" at bounding box center [60, 51] width 47 height 13
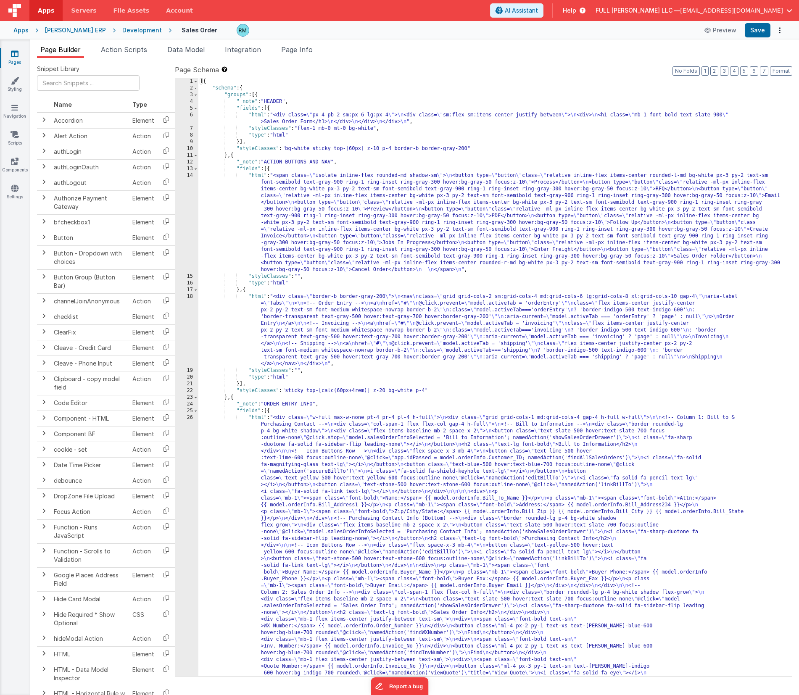
click at [426, 224] on div "[{ "schema" : { "groups" : [{ "_note" : "HEADER" , "fields" : [{ "html" : "<div…" at bounding box center [491, 676] width 587 height 1196
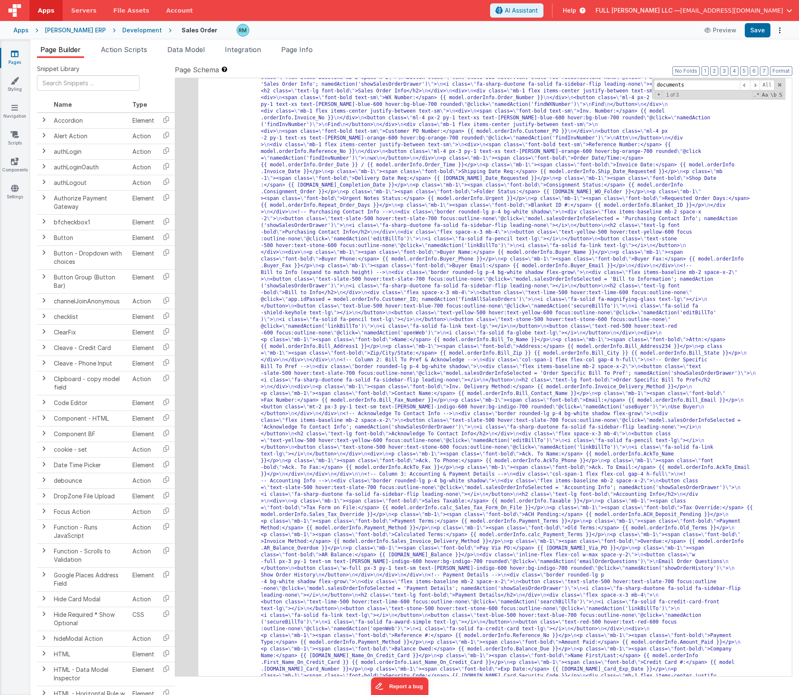
scroll to position [869, 0]
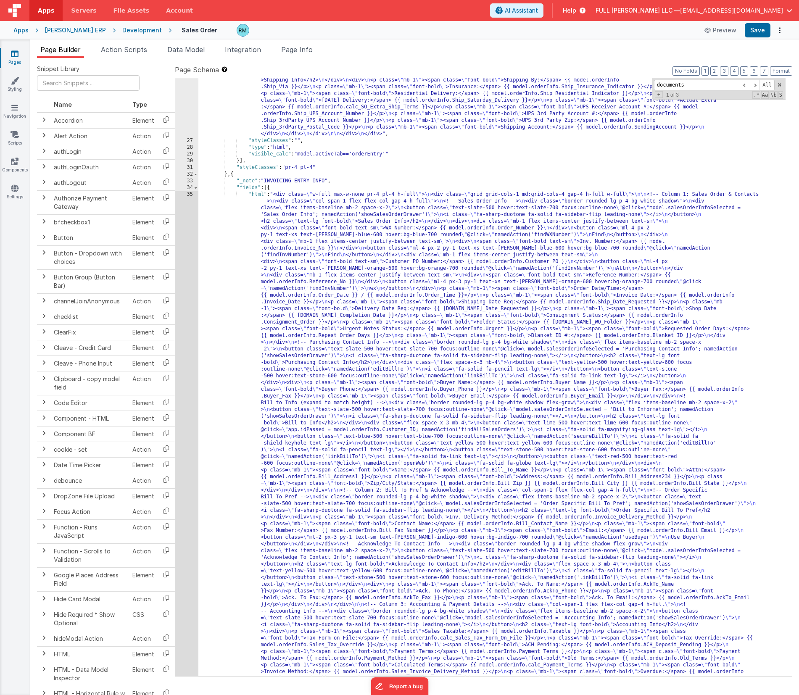
type input "documents"
click at [256, 197] on div ""html" : "<div class= \" w-full max-w-none pt-4 pr-4 pl-4 h-full \" > \n <div c…" at bounding box center [491, 534] width 587 height 1976
click at [190, 195] on div "35" at bounding box center [186, 584] width 23 height 787
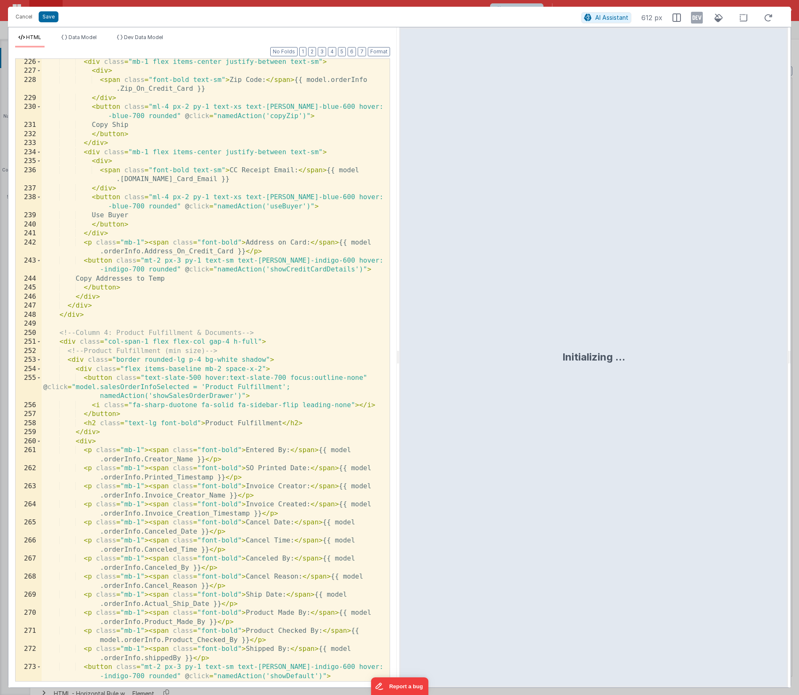
scroll to position [3055, 0]
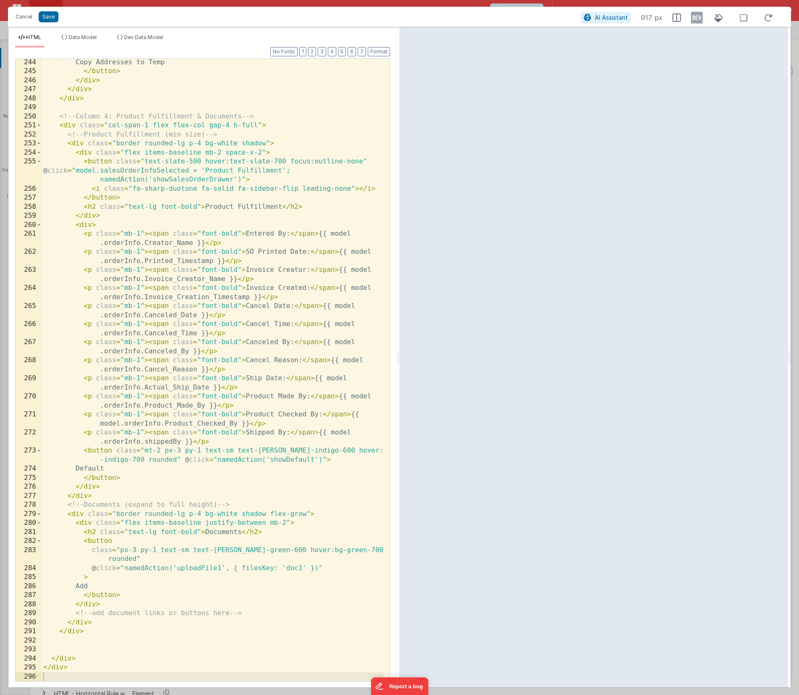
click at [240, 531] on div "Copy Addresses to Temp </ button > </ div > </ div > </ div > <!-- Column 4: Pr…" at bounding box center [213, 378] width 342 height 640
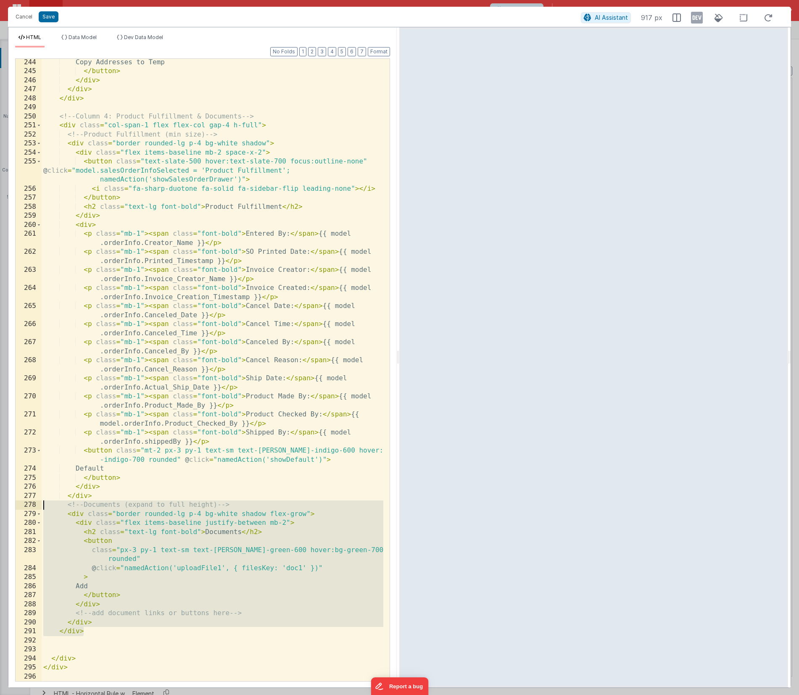
drag, startPoint x: 99, startPoint y: 628, endPoint x: 14, endPoint y: 503, distance: 150.9
click at [14, 503] on div "Format 7 6 5 4 3 2 1 No Folds 244 245 246 247 248 249 250 251 252 253 254 255 2…" at bounding box center [202, 367] width 388 height 640
click at [88, 635] on div "Copy Addresses to Temp </ button > </ div > </ div > </ div > <!-- Column 4: Pr…" at bounding box center [213, 378] width 342 height 640
drag, startPoint x: 97, startPoint y: 633, endPoint x: 16, endPoint y: 506, distance: 150.4
click at [16, 506] on div "244 245 246 247 248 249 250 251 252 253 254 255 256 257 258 259 260 261 262 263…" at bounding box center [202, 369] width 375 height 623
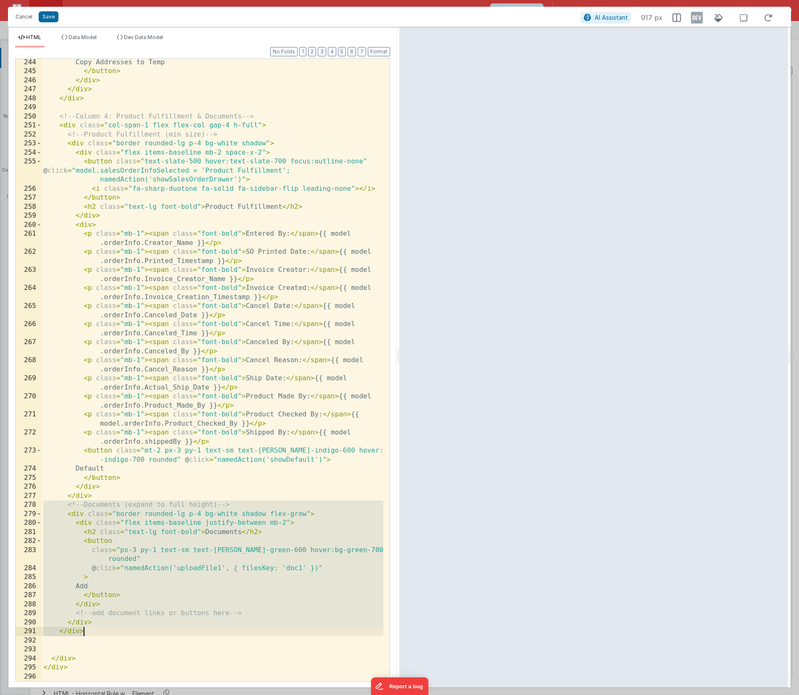
click at [197, 607] on div "Copy Addresses to Temp </ button > </ div > </ div > </ div > <!-- Column 4: Pr…" at bounding box center [213, 378] width 342 height 640
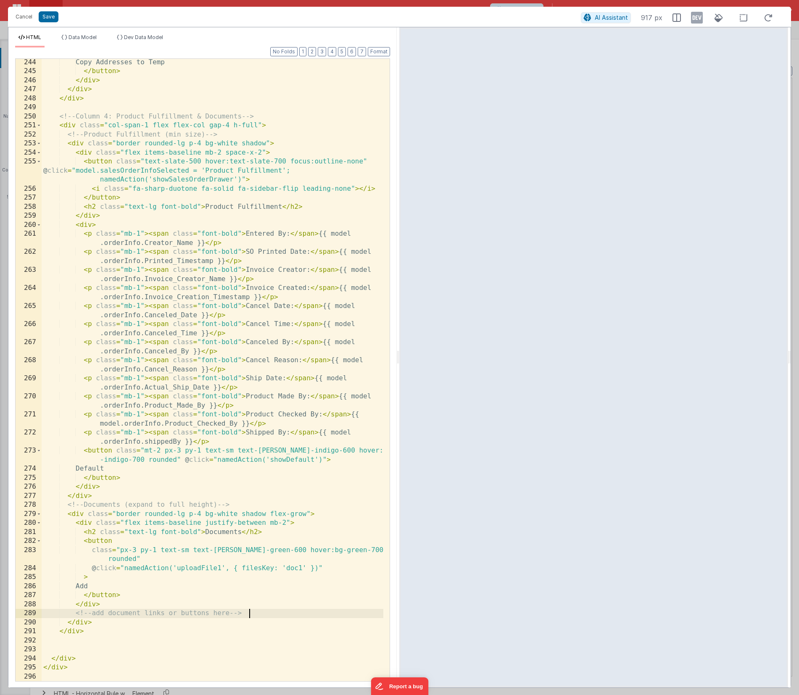
click at [257, 614] on div "Copy Addresses to Temp </ button > </ div > </ div > </ div > <!-- Column 4: Pr…" at bounding box center [213, 378] width 342 height 640
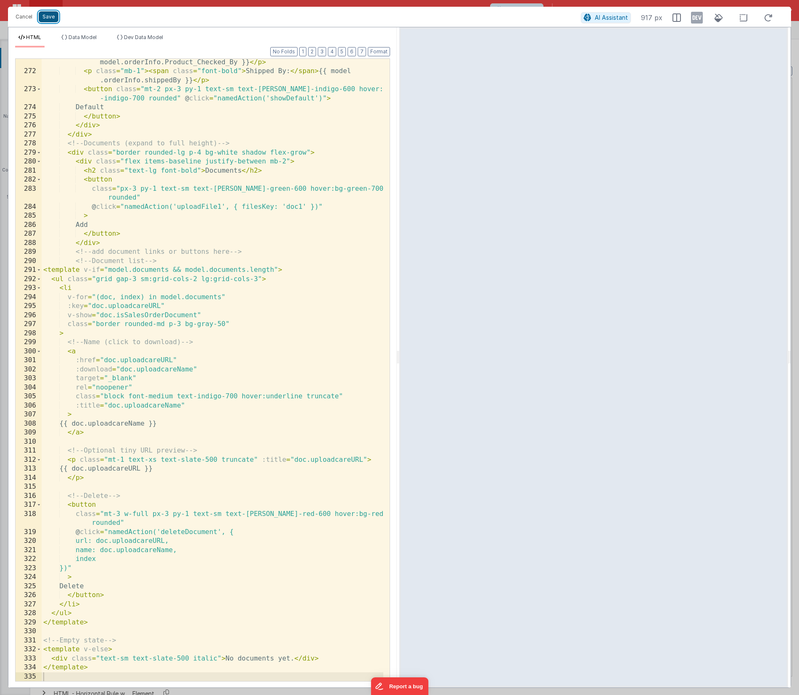
click at [48, 19] on button "Save" at bounding box center [49, 16] width 20 height 11
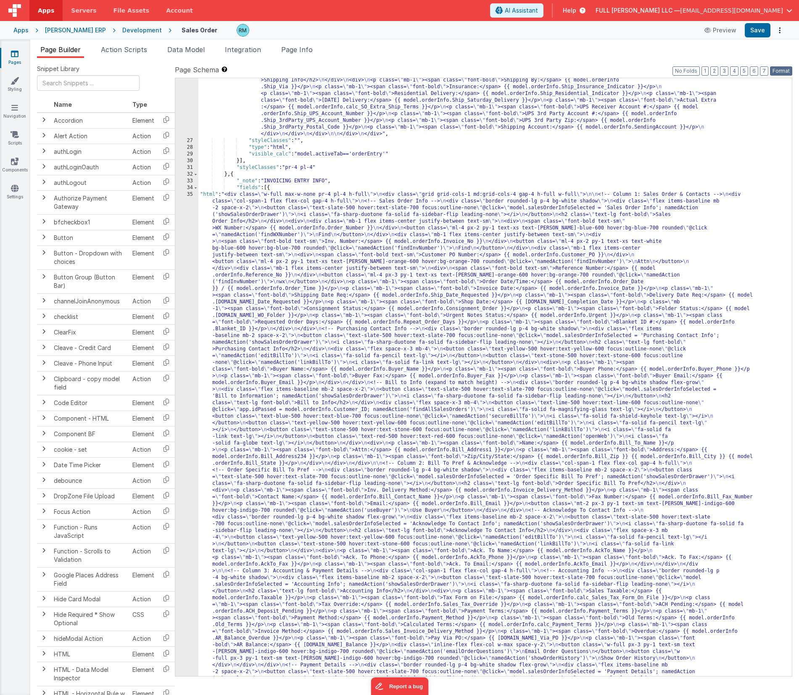
drag, startPoint x: 783, startPoint y: 71, endPoint x: 763, endPoint y: 48, distance: 30.1
click at [782, 71] on button "Format" at bounding box center [781, 70] width 22 height 9
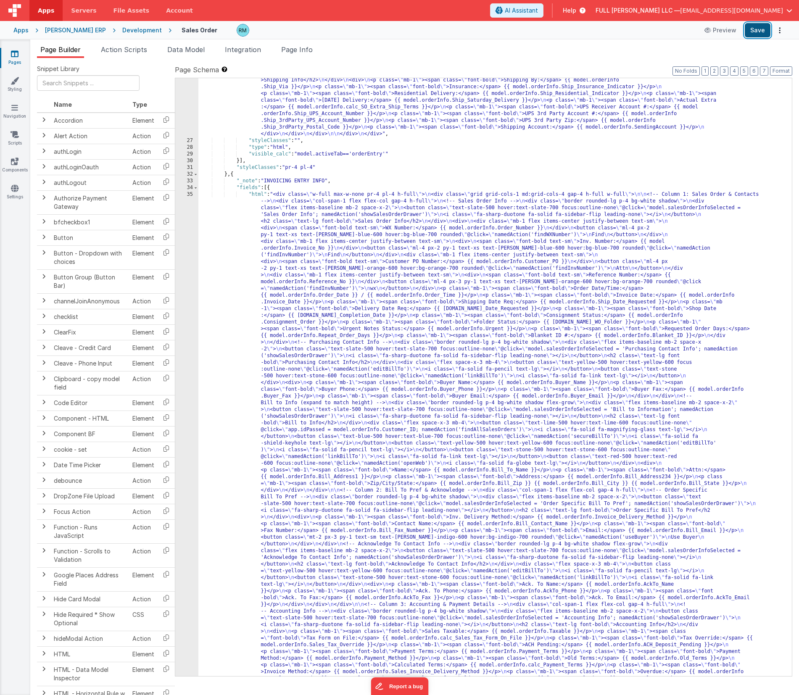
click at [755, 35] on button "Save" at bounding box center [758, 30] width 26 height 14
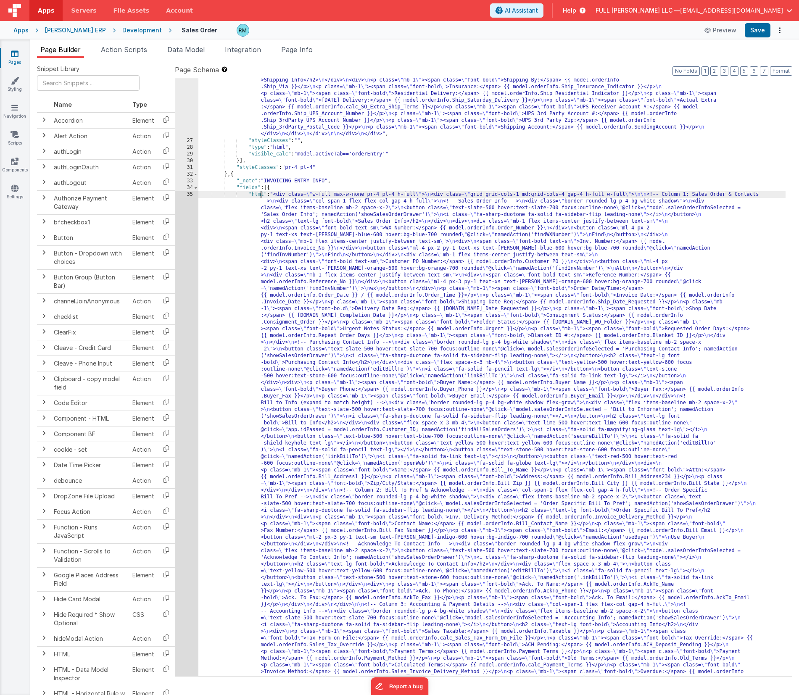
click at [261, 195] on div ""html" : "<div class= \" w-full max-w-none pt-4 pr-4 pl-4 h-full \" > \n <div c…" at bounding box center [491, 561] width 587 height 2030
click at [190, 195] on div "35" at bounding box center [186, 611] width 23 height 840
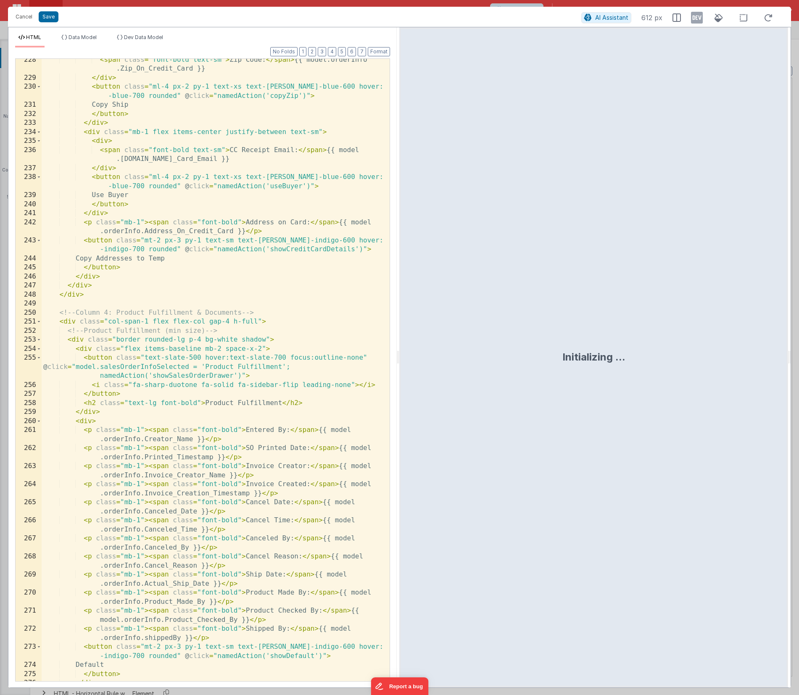
scroll to position [3479, 0]
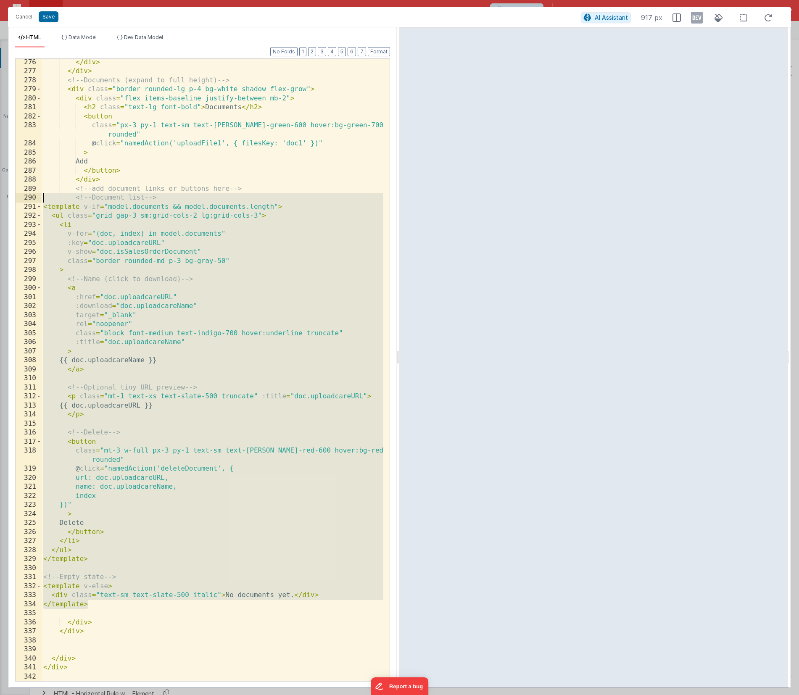
drag, startPoint x: 107, startPoint y: 604, endPoint x: 4, endPoint y: 199, distance: 417.6
click at [4, 199] on div "Cancel Save AI Assistant 917 px HTML Data Model Dev Data Model Format 7 6 5 4 3…" at bounding box center [399, 347] width 799 height 695
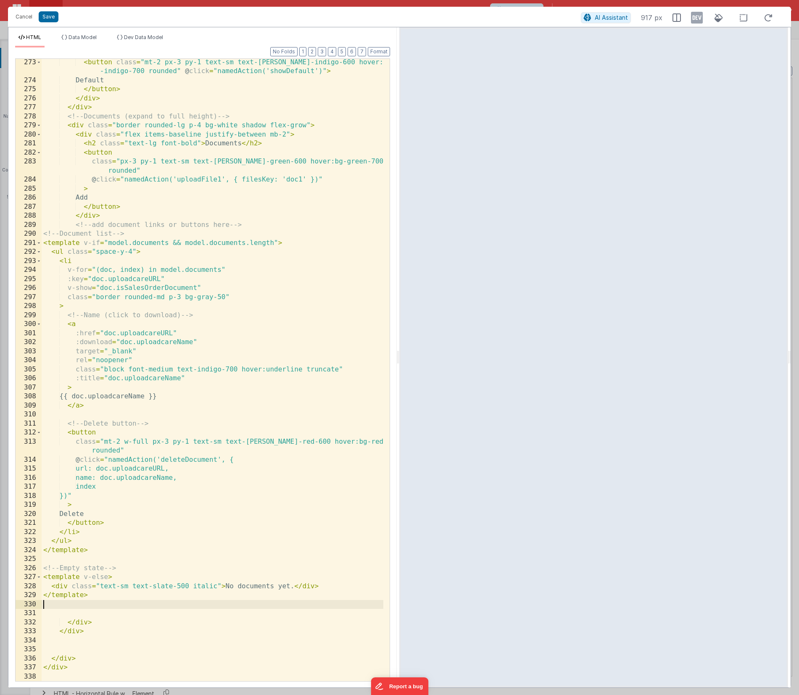
scroll to position [3443, 0]
drag, startPoint x: 383, startPoint y: 51, endPoint x: 388, endPoint y: 50, distance: 4.8
click at [383, 51] on button "Format" at bounding box center [379, 51] width 22 height 9
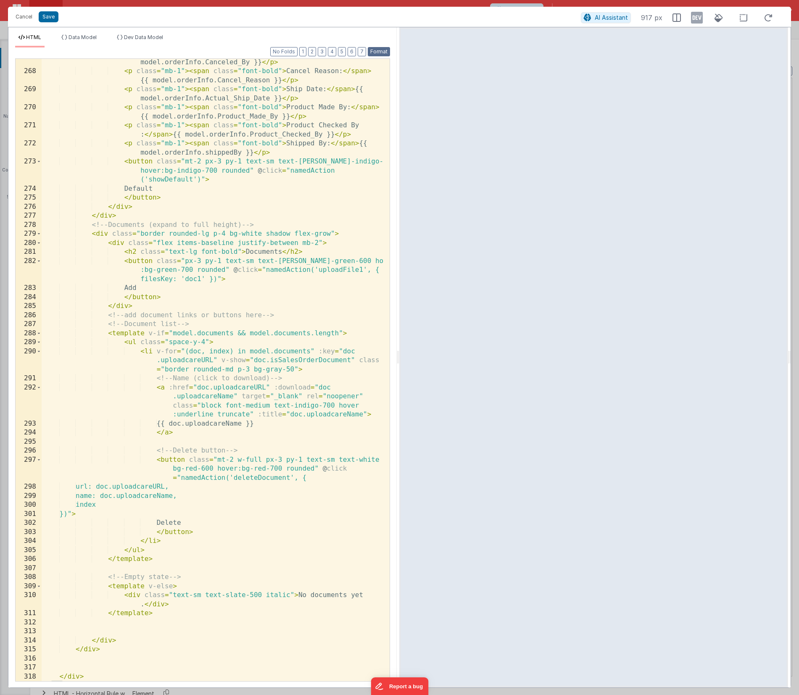
scroll to position [3552, 0]
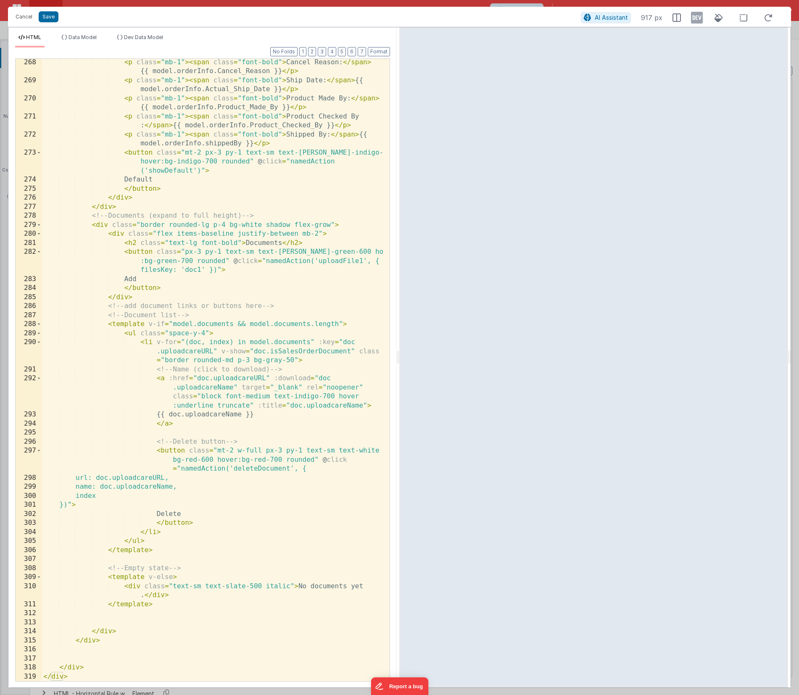
click at [141, 622] on div "< p class = "mb-1" > < span class = "font-bold" > Cancel Reason: </ span > {{ m…" at bounding box center [213, 383] width 342 height 650
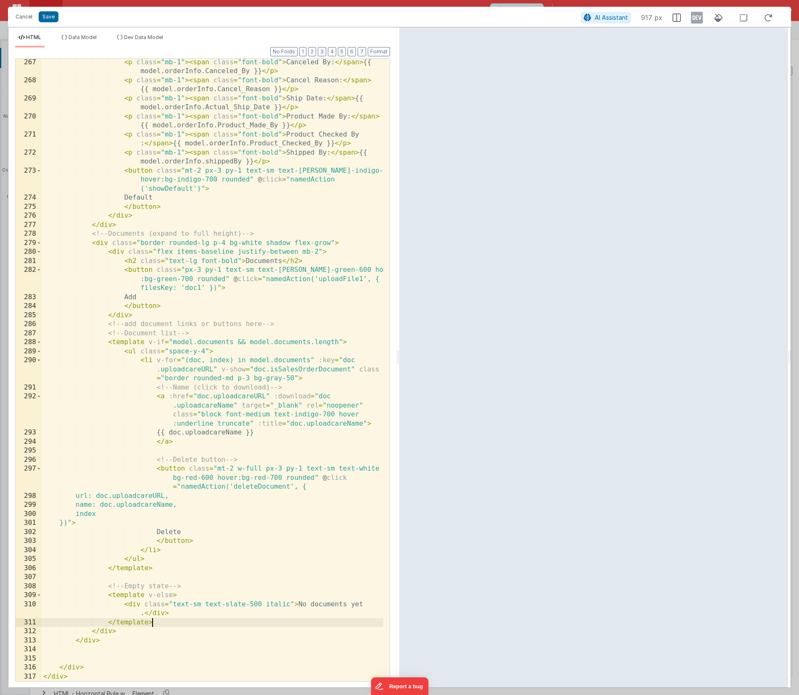
scroll to position [3534, 0]
click at [76, 657] on div "< p class = "mb-1" > < span class = "font-bold" > Canceled By: </ span > {{ mod…" at bounding box center [213, 383] width 342 height 650
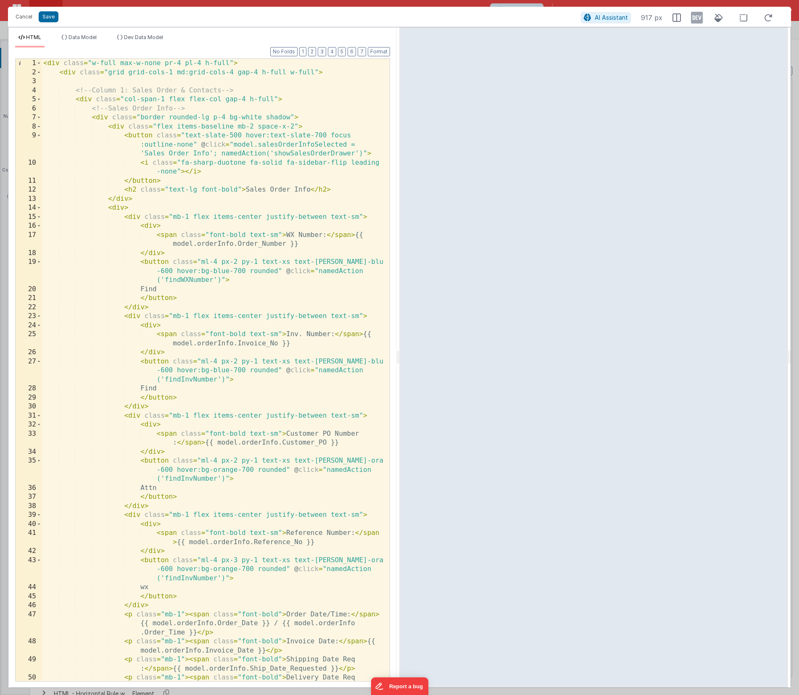
scroll to position [0, 0]
click at [50, 16] on button "Save" at bounding box center [49, 16] width 20 height 11
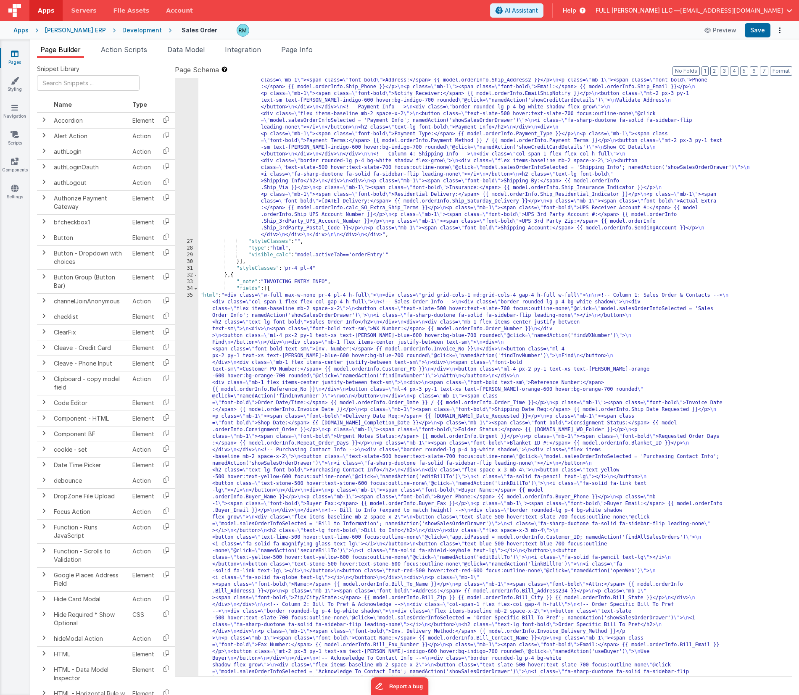
scroll to position [759, 0]
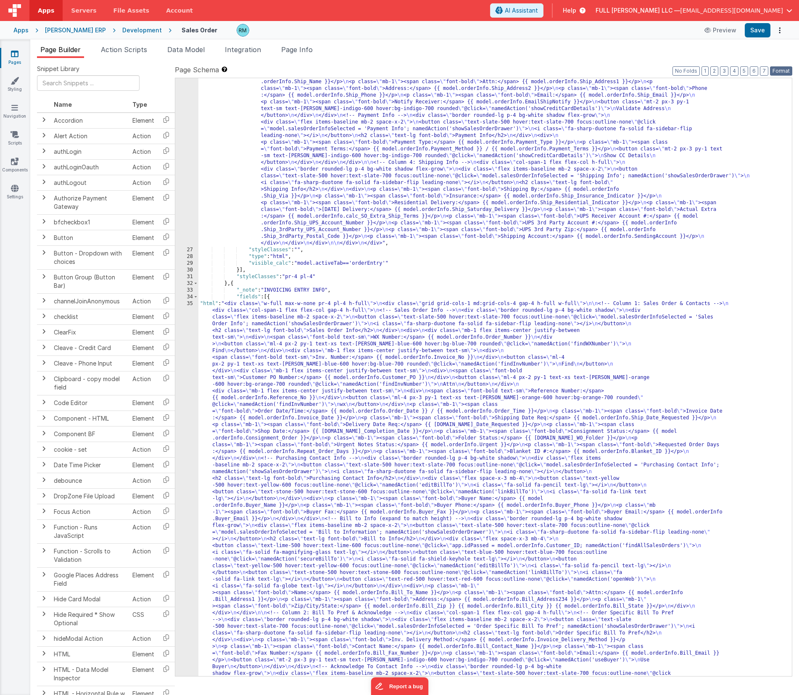
click at [785, 73] on button "Format" at bounding box center [781, 70] width 22 height 9
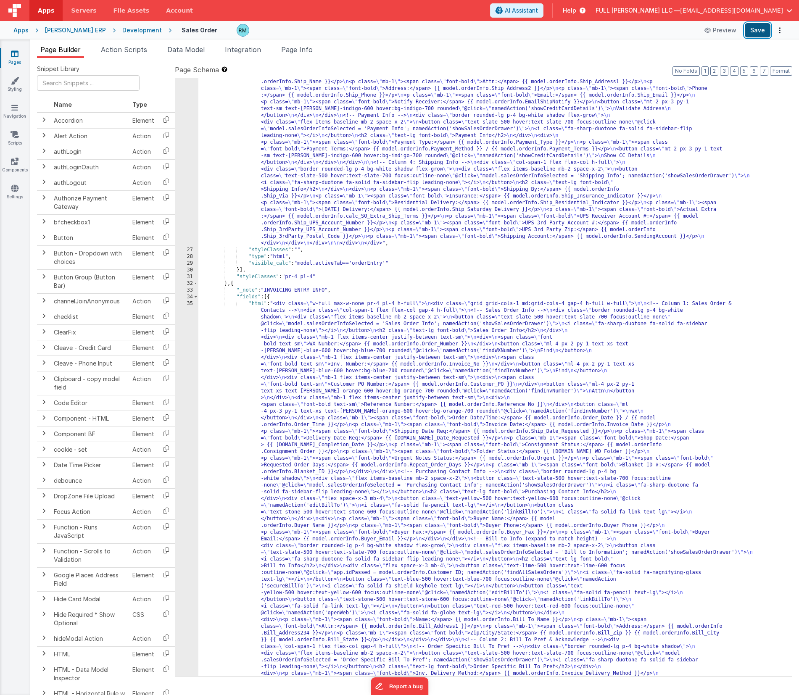
drag, startPoint x: 761, startPoint y: 34, endPoint x: 749, endPoint y: 29, distance: 12.3
click at [758, 33] on button "Save" at bounding box center [758, 30] width 26 height 14
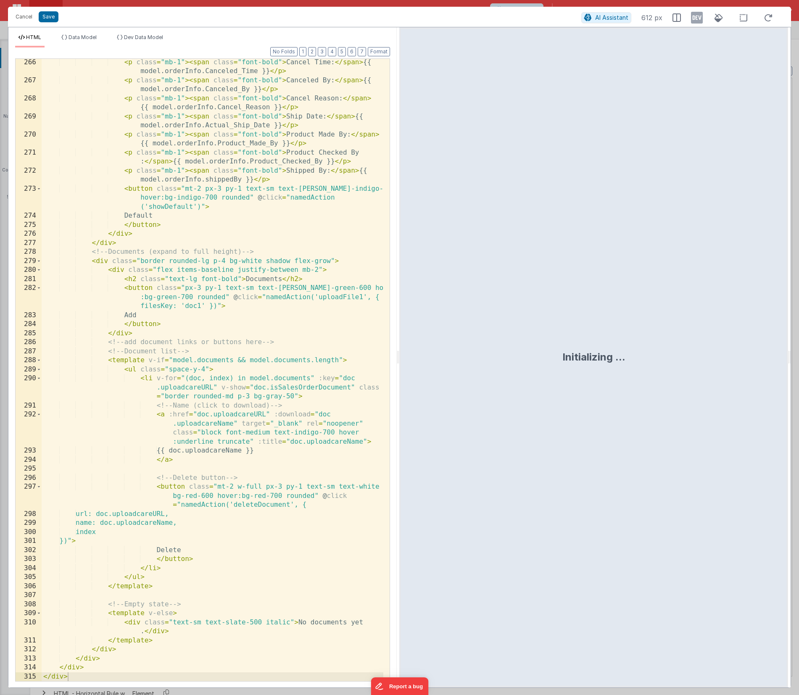
scroll to position [3516, 0]
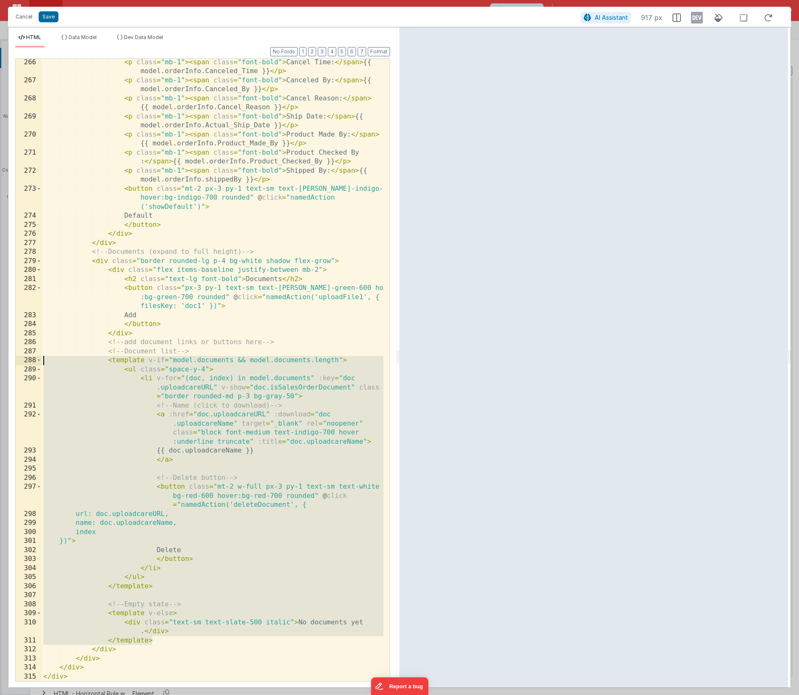
drag, startPoint x: 156, startPoint y: 640, endPoint x: 7, endPoint y: 362, distance: 315.7
click at [7, 362] on div "Cancel Save AI Assistant 917 px HTML Data Model Dev Data Model Format 7 6 5 4 3…" at bounding box center [399, 347] width 799 height 695
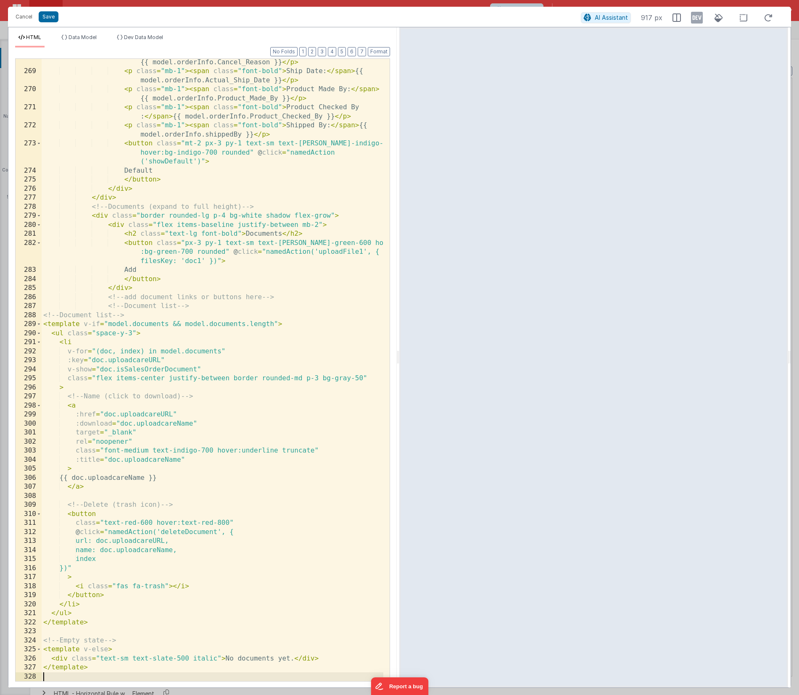
scroll to position [3561, 0]
click at [379, 54] on button "Format" at bounding box center [379, 51] width 22 height 9
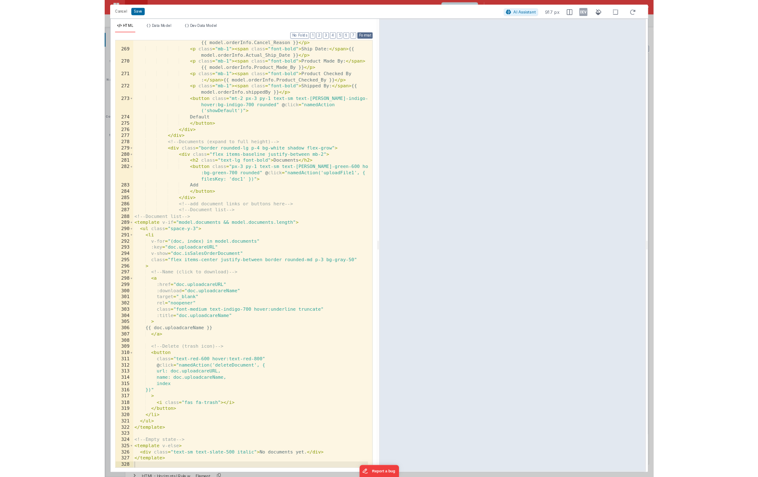
scroll to position [3534, 0]
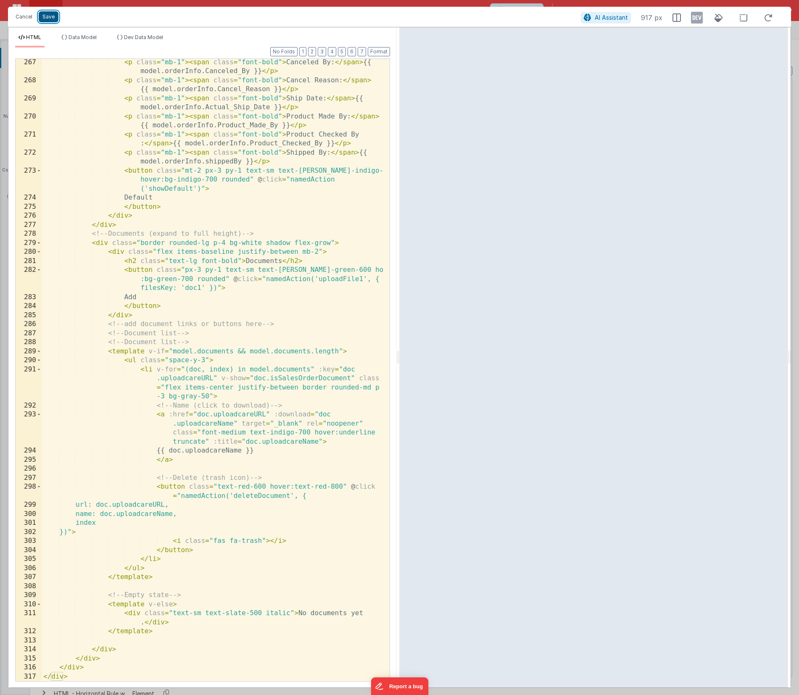
click at [52, 18] on button "Save" at bounding box center [49, 16] width 20 height 11
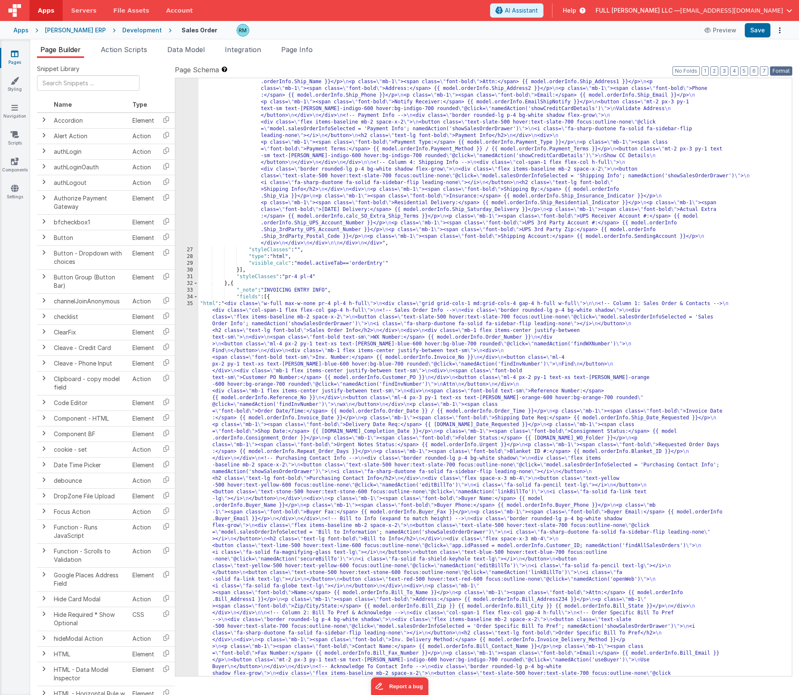
drag, startPoint x: 780, startPoint y: 71, endPoint x: 770, endPoint y: 46, distance: 26.6
click at [778, 69] on button "Format" at bounding box center [781, 70] width 22 height 9
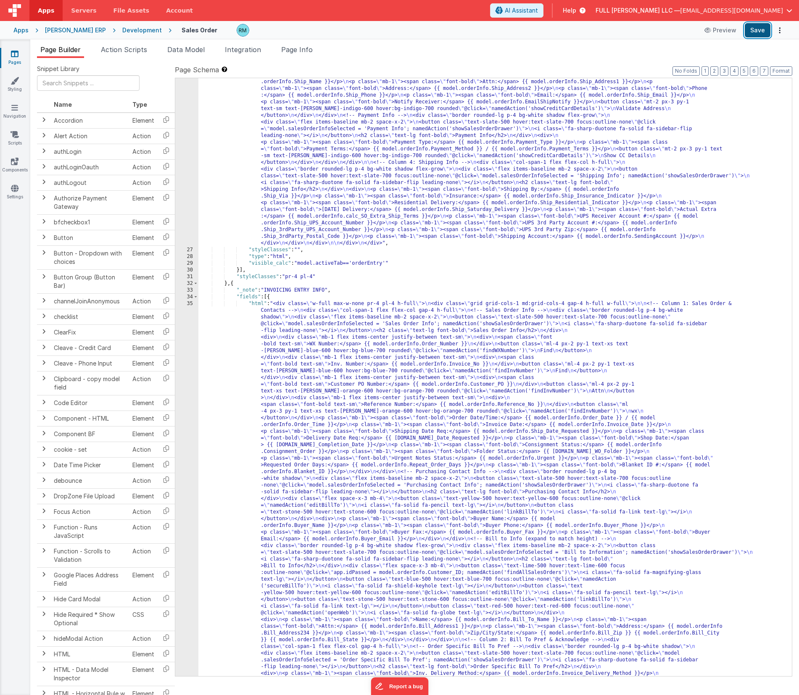
click at [757, 34] on button "Save" at bounding box center [758, 30] width 26 height 14
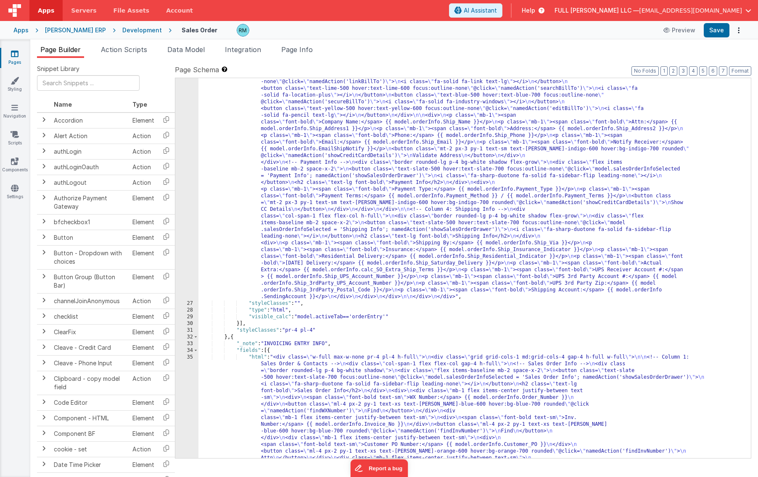
click at [741, 16] on div "FULL BEARD LLC — dev@fullbeardsolutions.com" at bounding box center [652, 10] width 197 height 14
click at [742, 11] on button "FULL BEARD LLC — dev@fullbeardsolutions.com" at bounding box center [652, 10] width 197 height 8
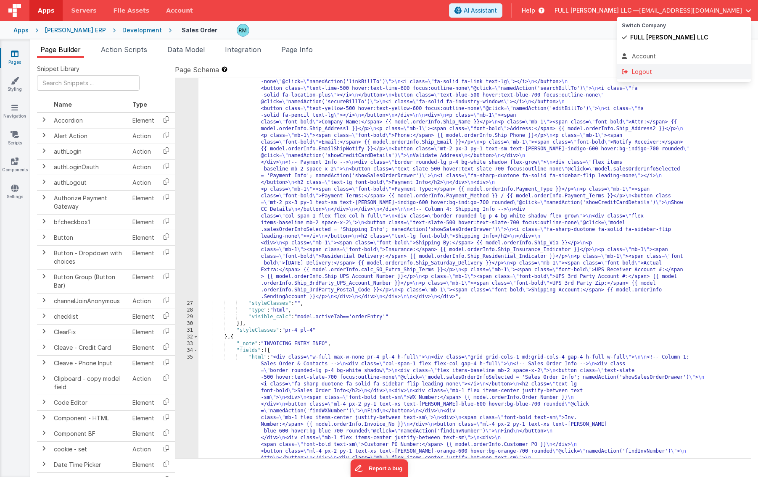
drag, startPoint x: 741, startPoint y: 16, endPoint x: 682, endPoint y: 76, distance: 84.1
click at [682, 76] on div "Logout" at bounding box center [684, 72] width 124 height 8
